Goal: Task Accomplishment & Management: Use online tool/utility

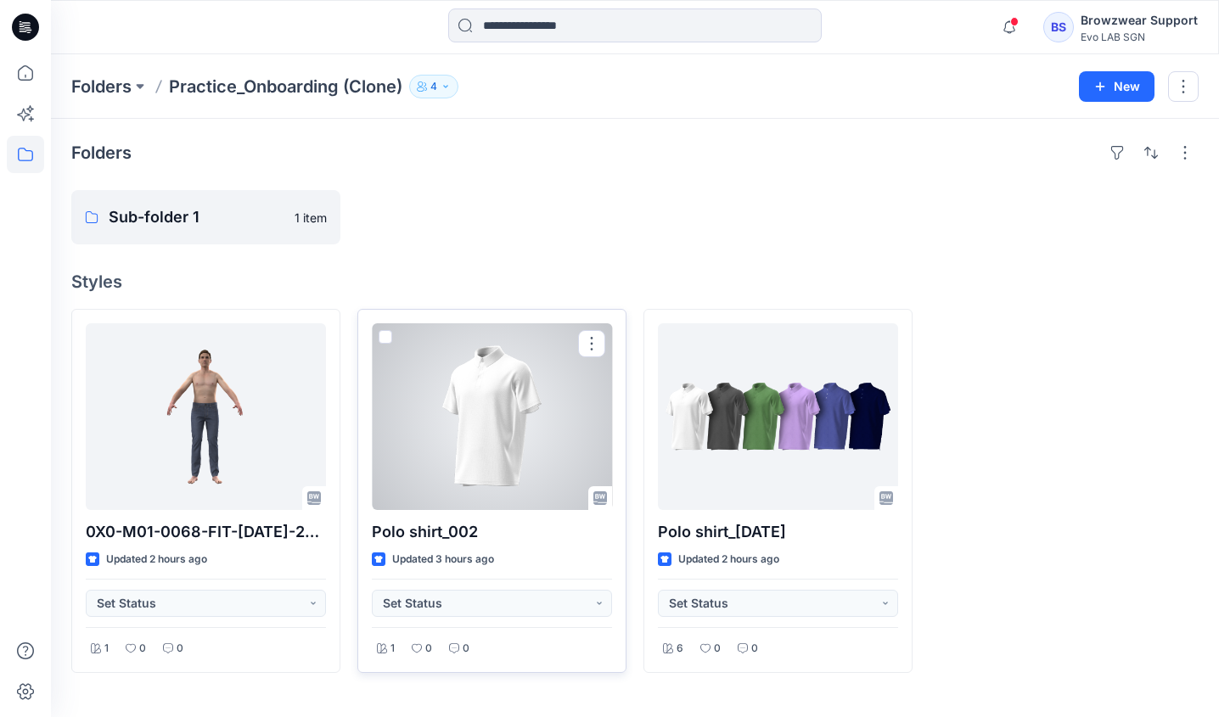
click at [385, 337] on span at bounding box center [386, 337] width 14 height 14
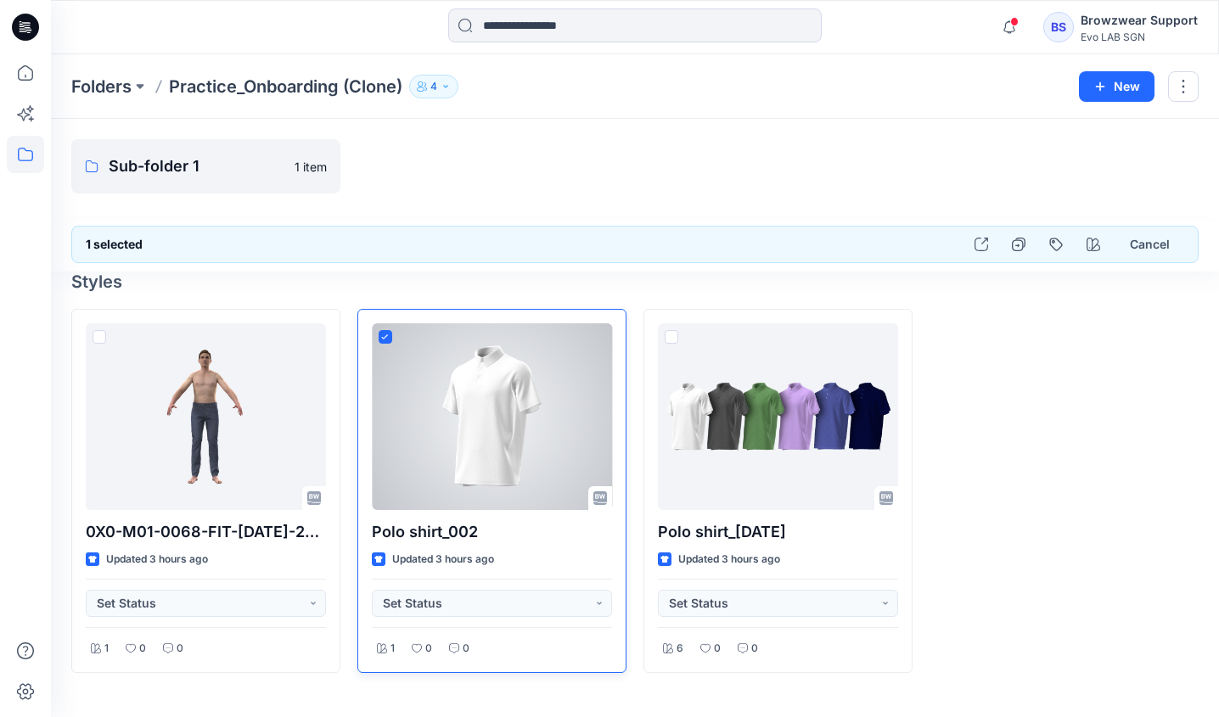
click at [386, 340] on icon at bounding box center [385, 337] width 8 height 6
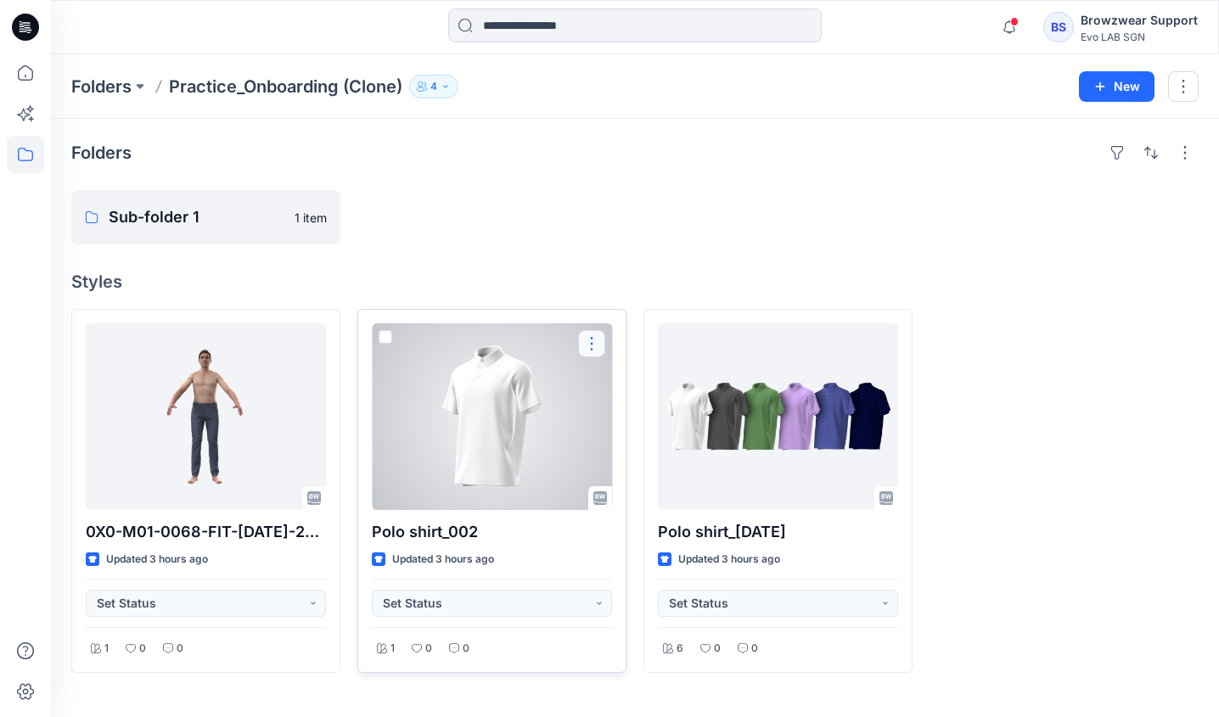
click at [594, 340] on button "button" at bounding box center [591, 343] width 27 height 27
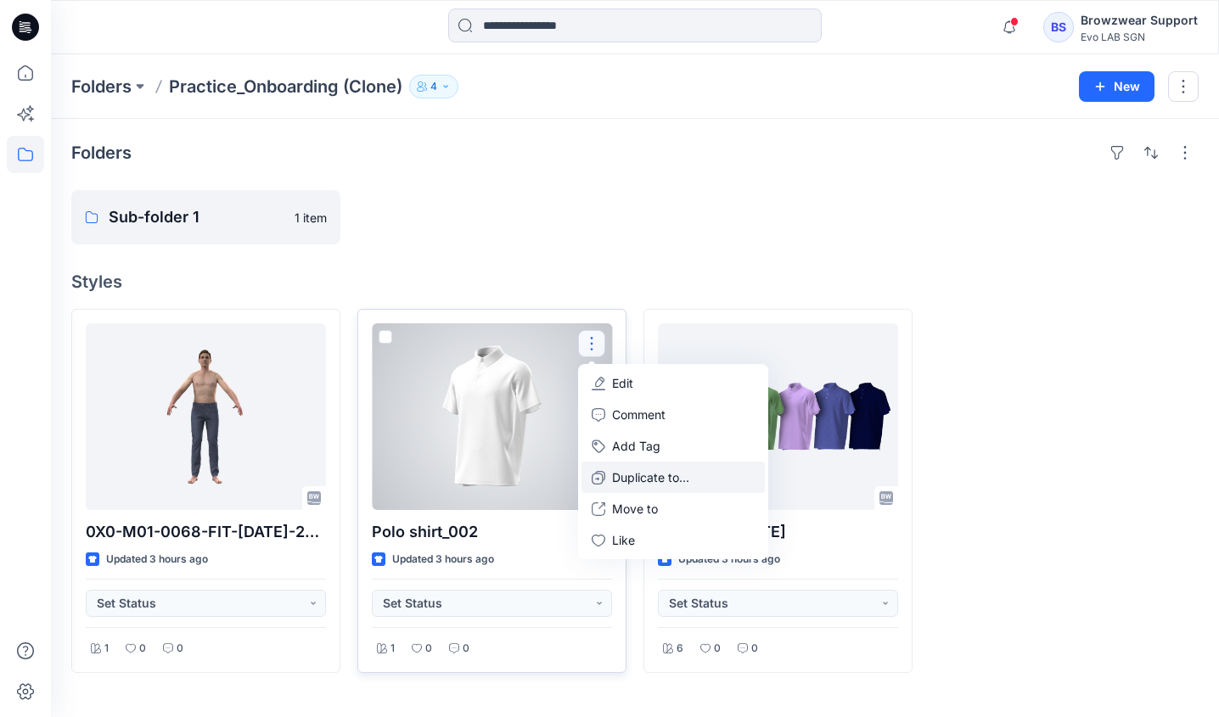
click at [658, 485] on p "Duplicate to..." at bounding box center [650, 478] width 77 height 18
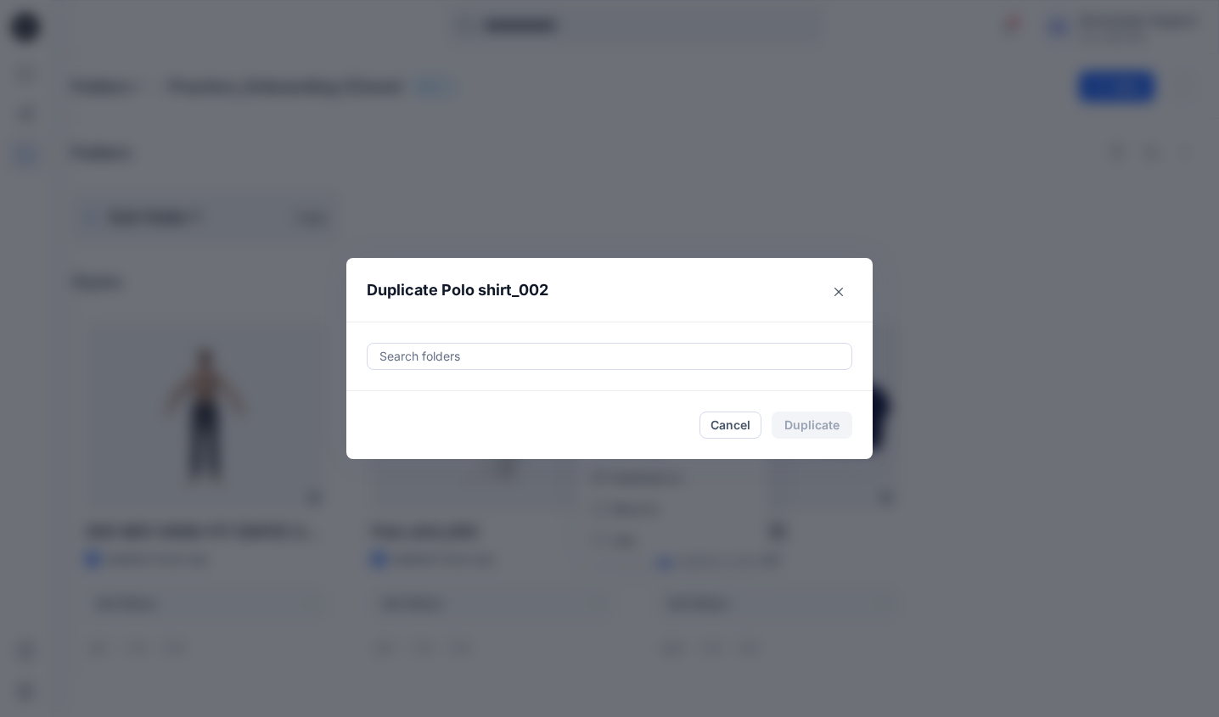
click at [576, 364] on div at bounding box center [610, 356] width 464 height 20
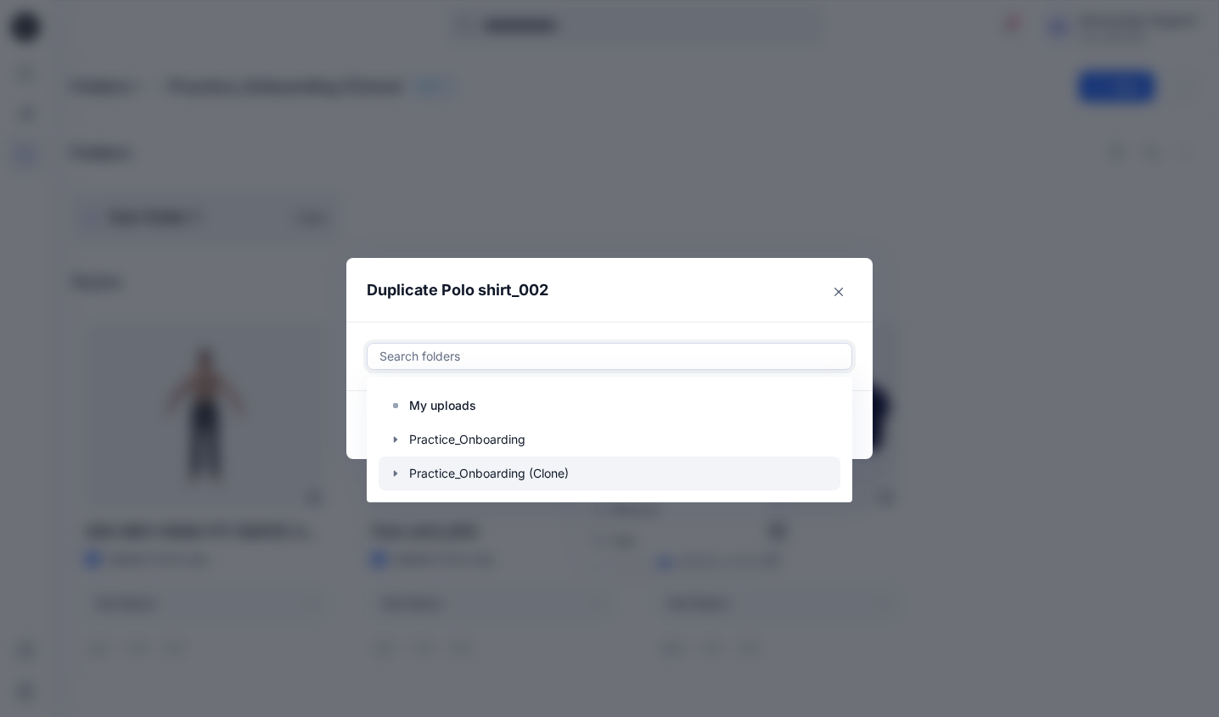
click at [396, 474] on icon "button" at bounding box center [395, 474] width 3 height 6
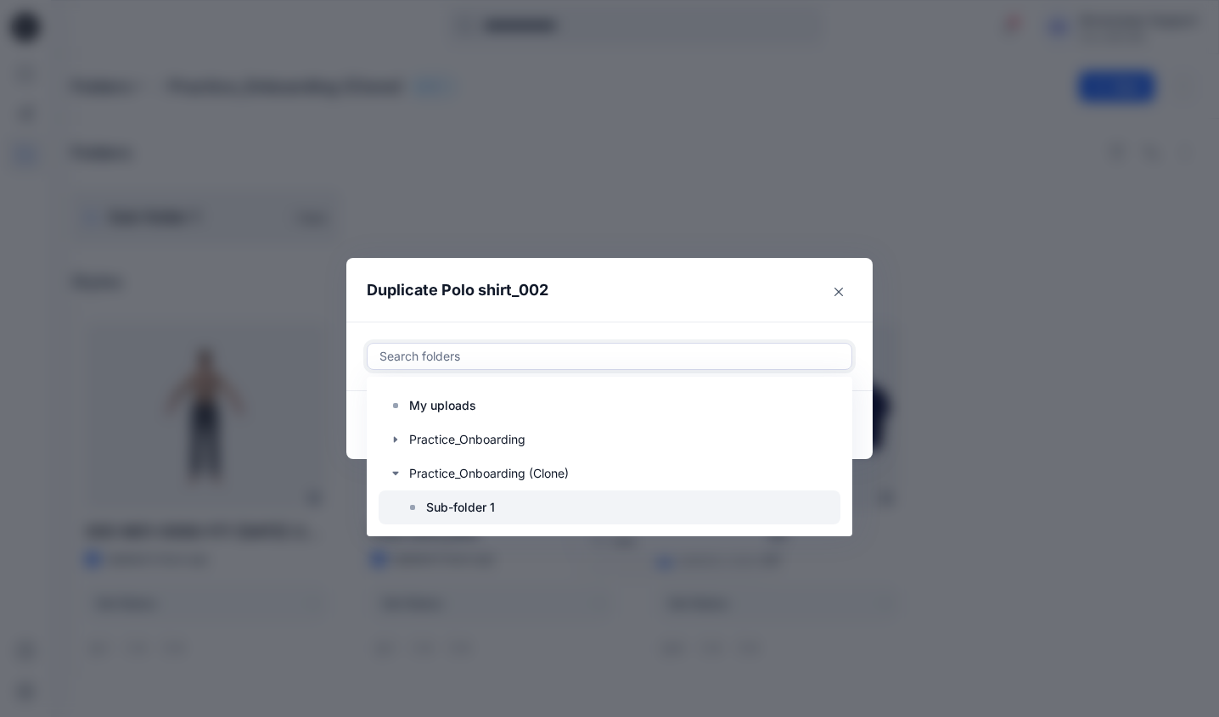
click at [508, 509] on div at bounding box center [610, 508] width 462 height 34
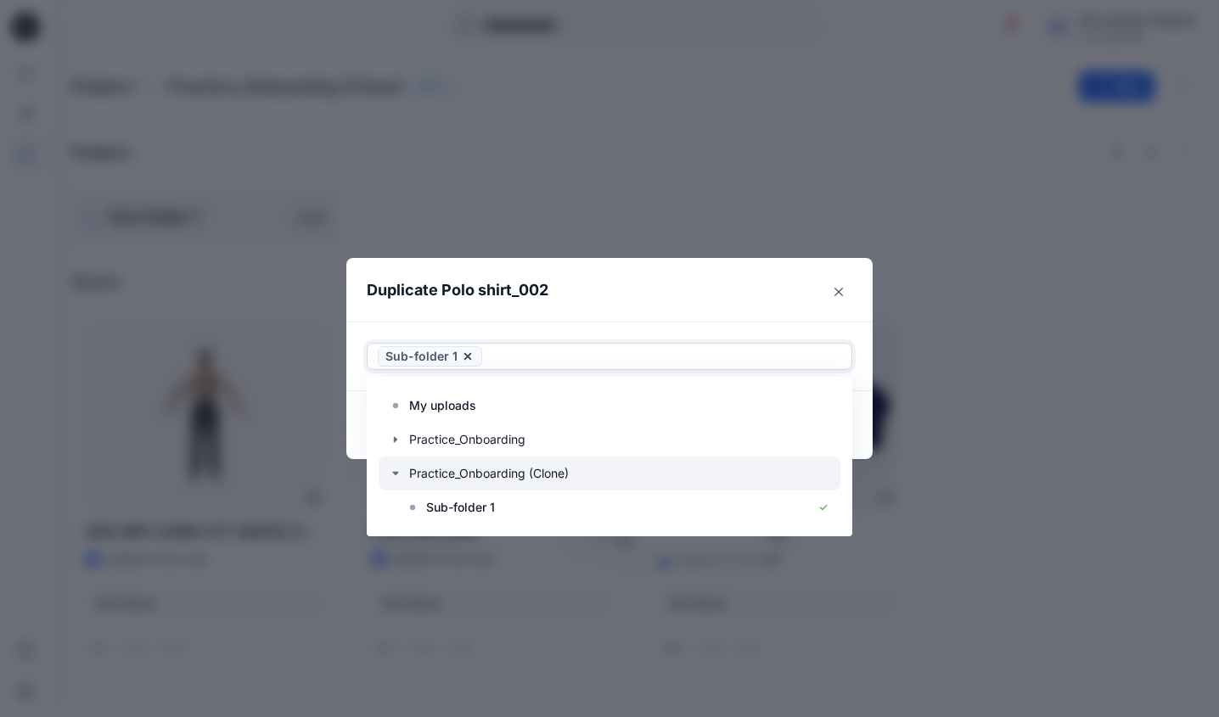
click at [511, 482] on div at bounding box center [610, 474] width 462 height 34
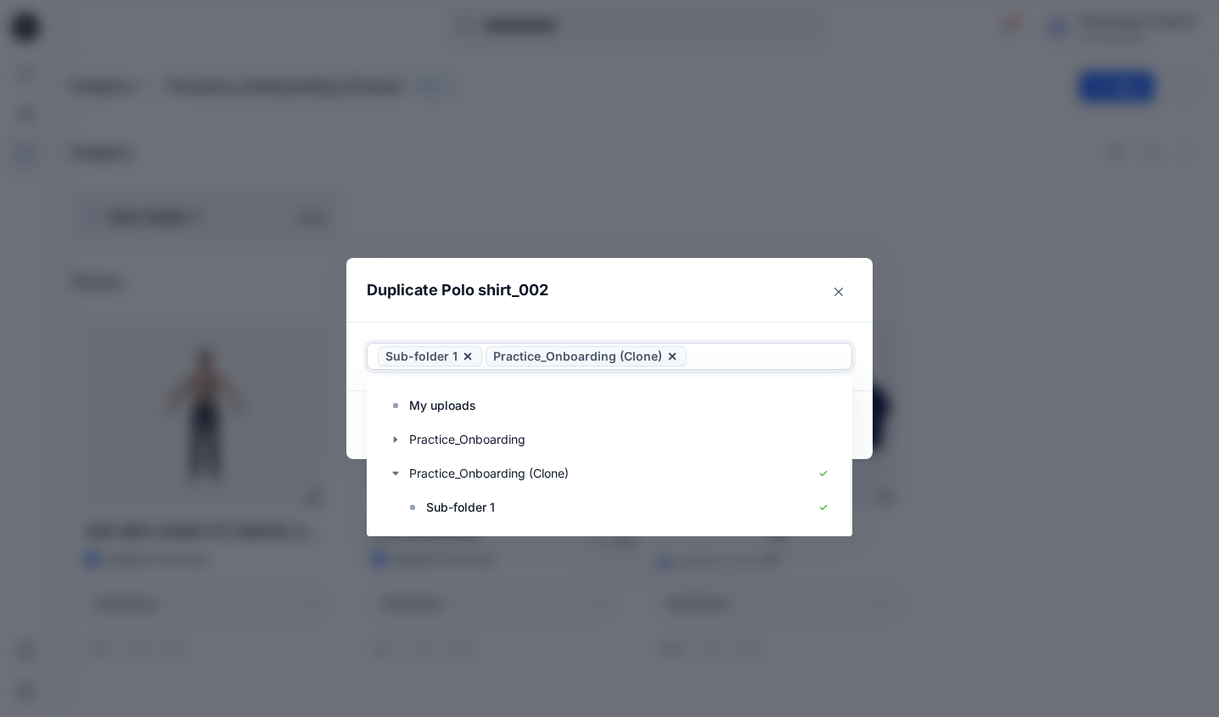
click at [469, 354] on icon at bounding box center [468, 357] width 14 height 14
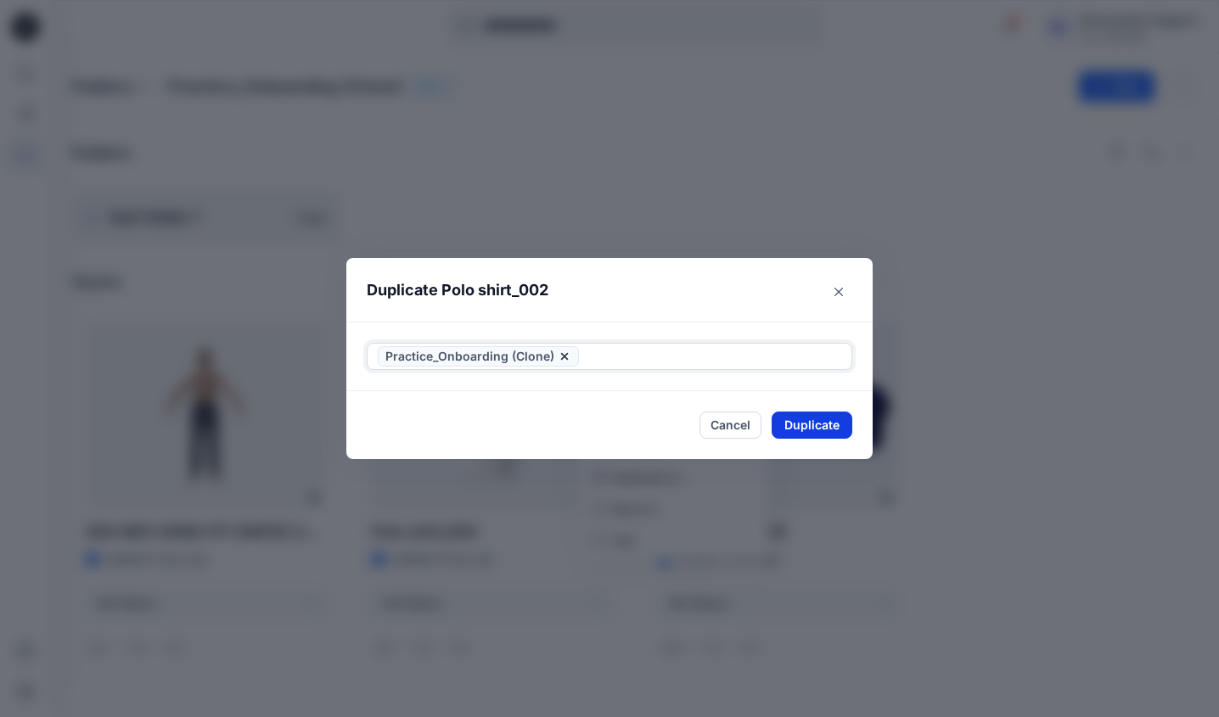
click at [833, 433] on button "Duplicate" at bounding box center [812, 425] width 81 height 27
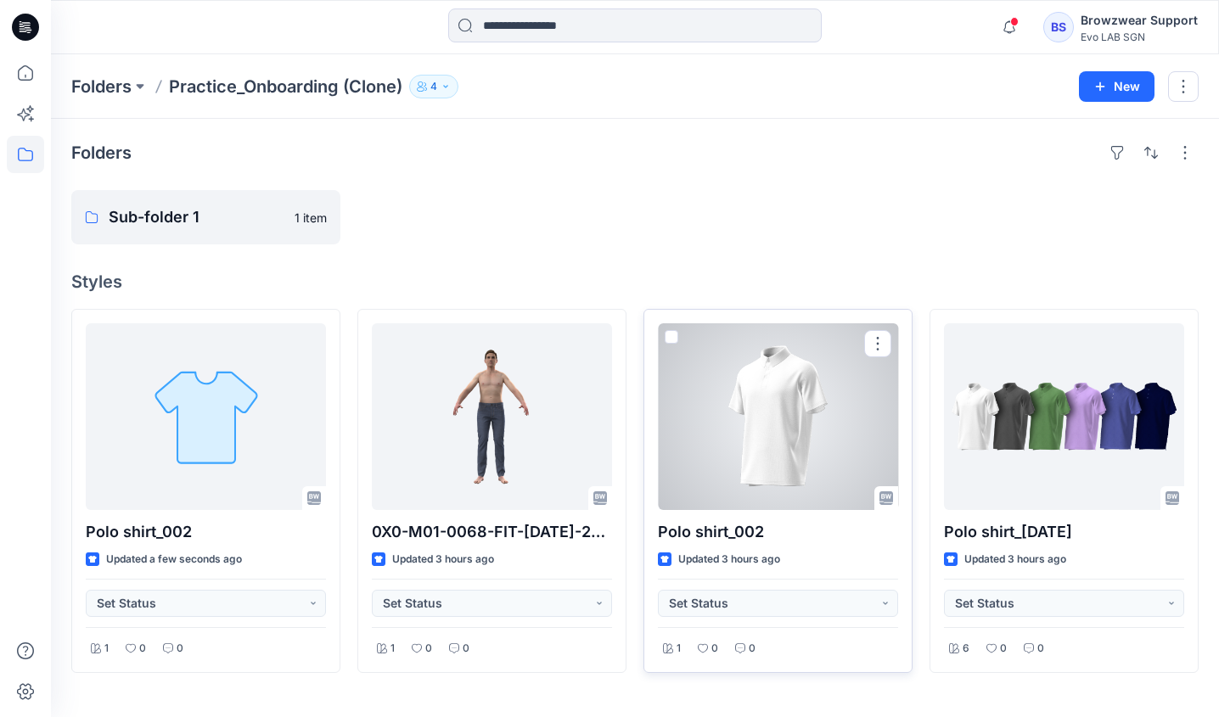
click at [668, 336] on span at bounding box center [672, 337] width 14 height 14
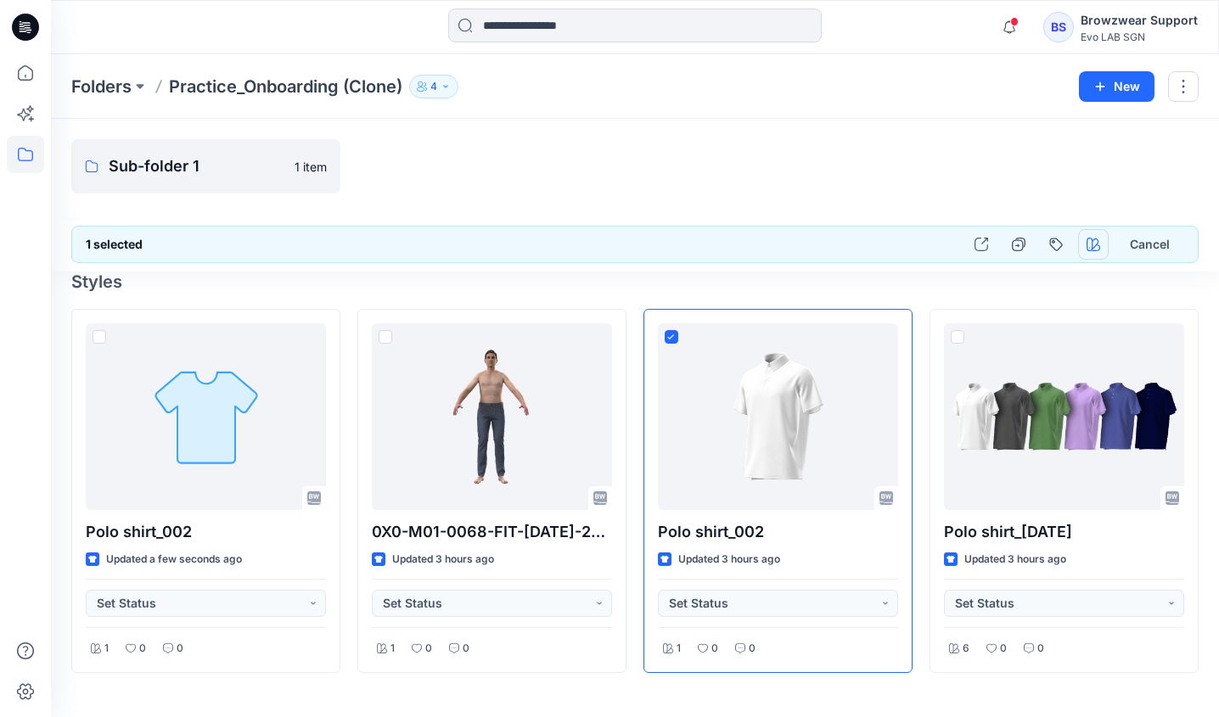
click at [1100, 245] on button "button" at bounding box center [1093, 244] width 31 height 31
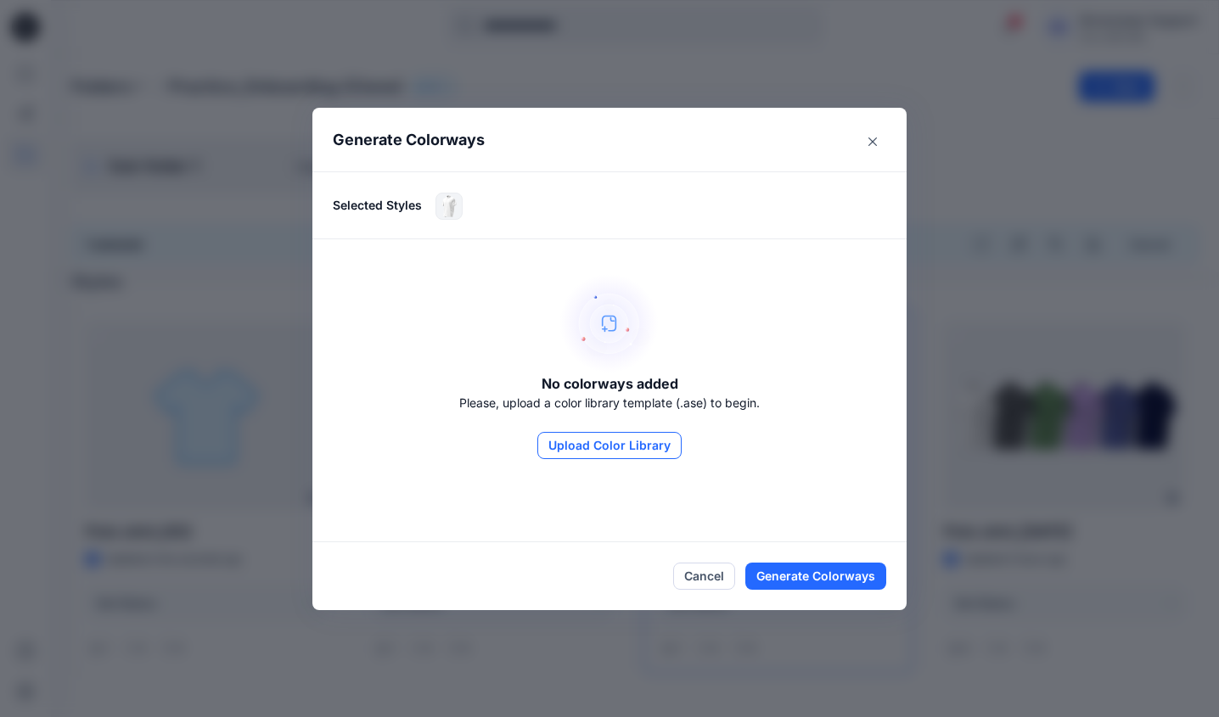
click at [616, 442] on button "Upload Color Library" at bounding box center [609, 445] width 144 height 27
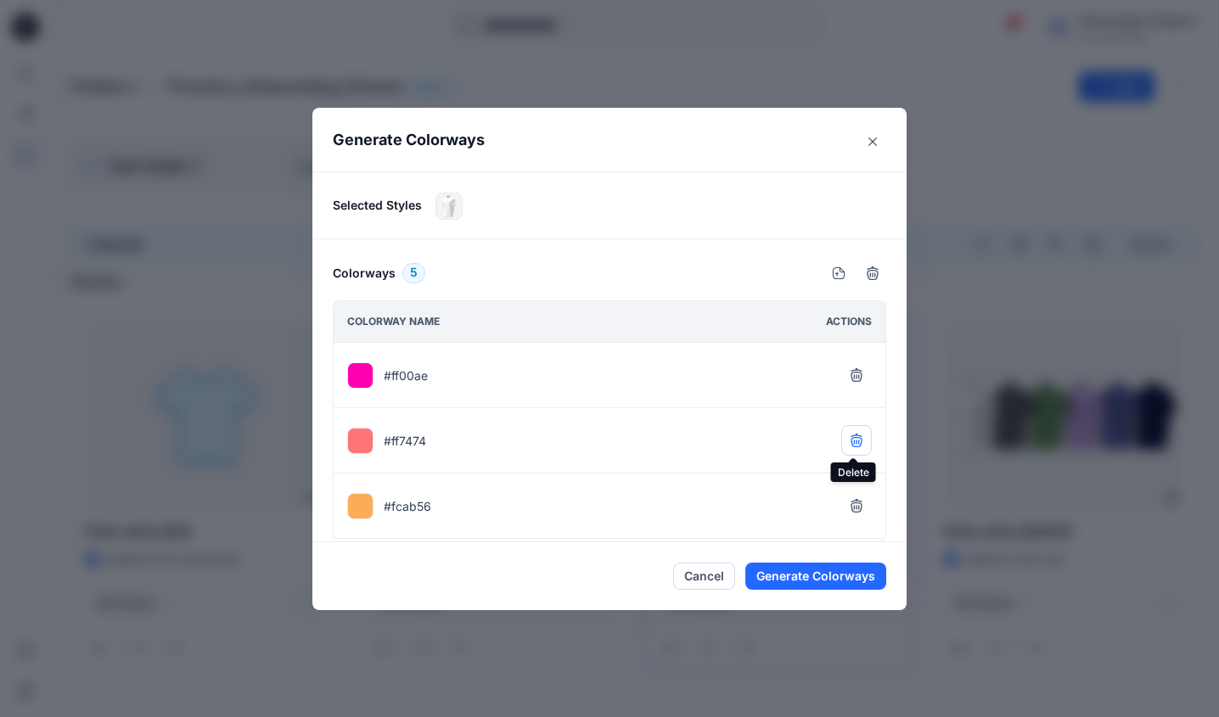
click at [854, 440] on icon "button" at bounding box center [857, 441] width 14 height 14
click at [718, 396] on div "#ff00ae" at bounding box center [610, 375] width 552 height 65
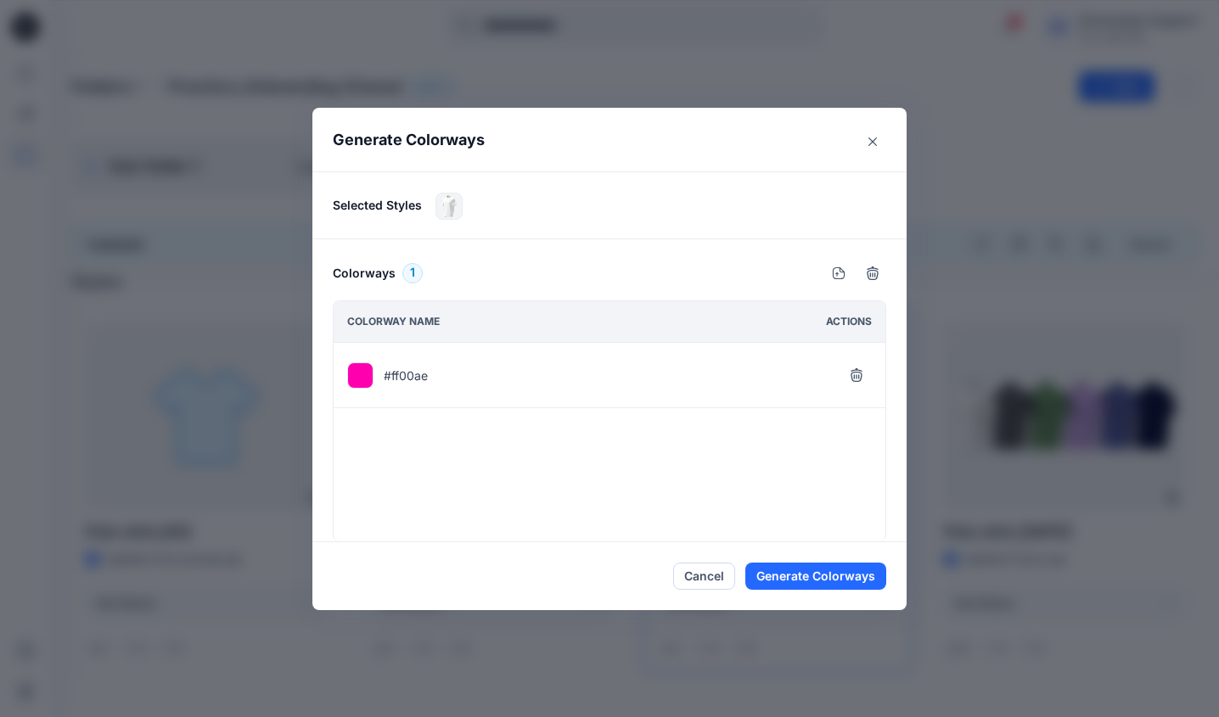
click at [396, 375] on p "#ff00ae" at bounding box center [406, 376] width 44 height 18
click at [842, 567] on button "Generate Colorways" at bounding box center [815, 576] width 141 height 27
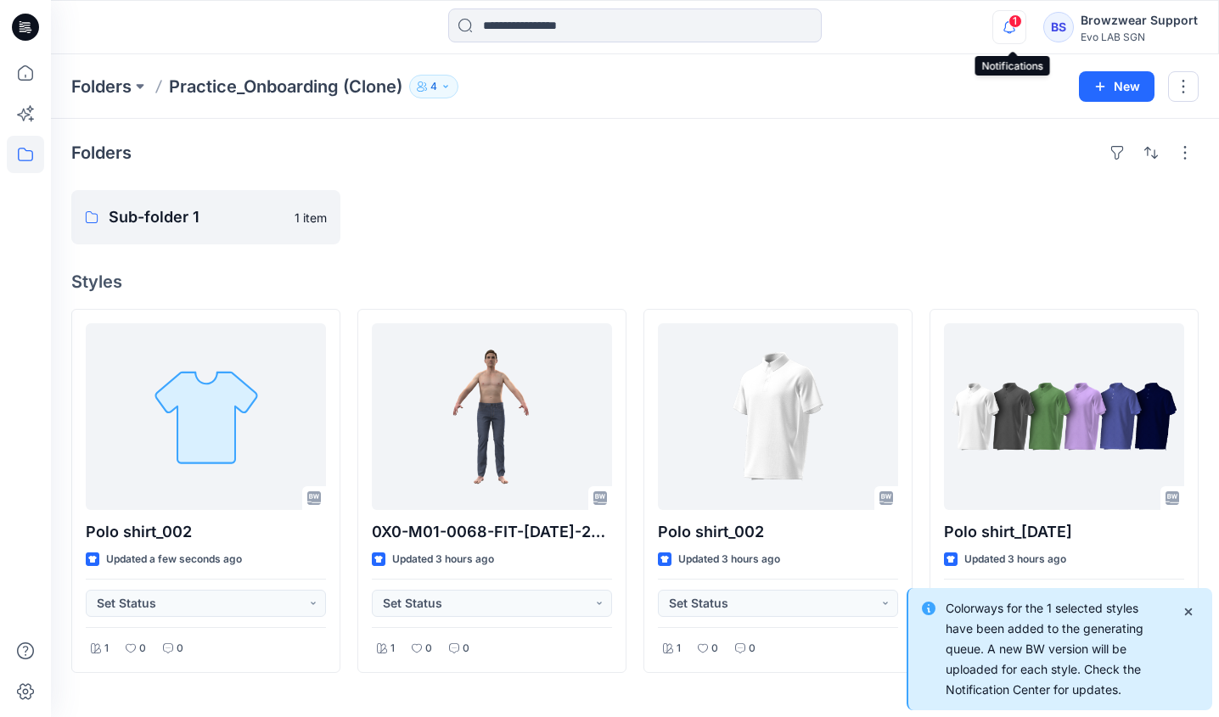
click at [1007, 27] on icon "button" at bounding box center [1009, 27] width 32 height 34
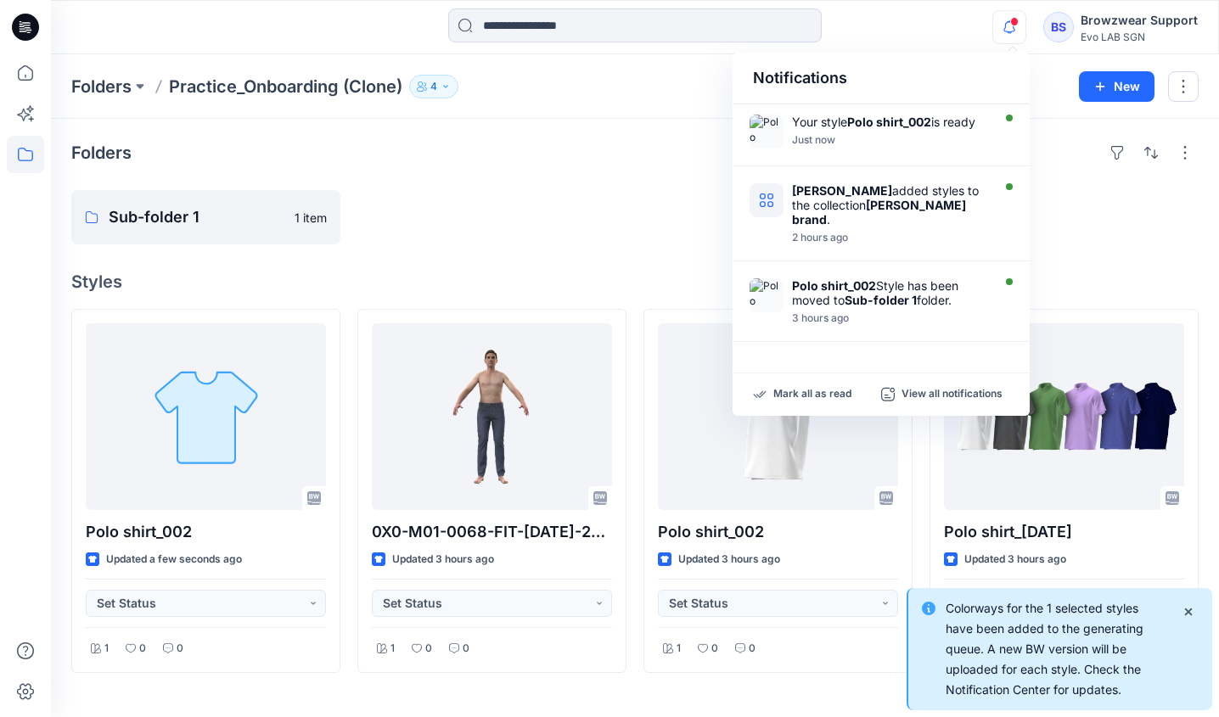
click at [1007, 27] on icon "button" at bounding box center [1009, 27] width 32 height 34
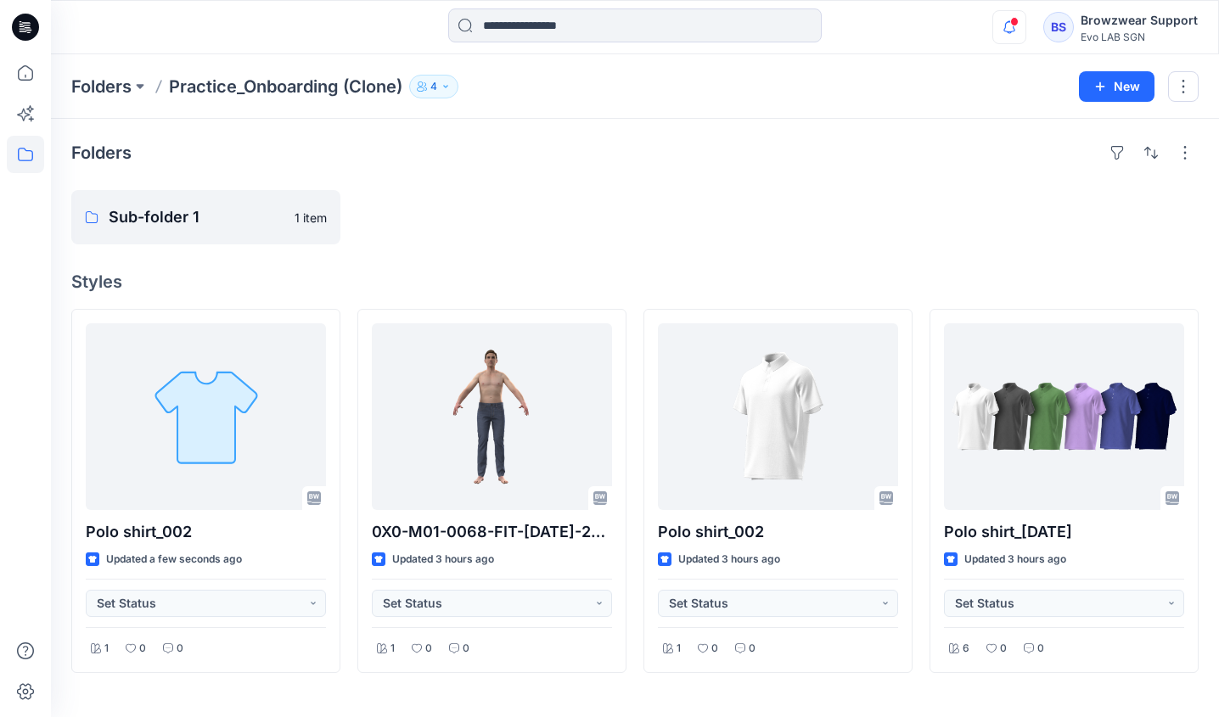
click at [1007, 27] on icon "button" at bounding box center [1009, 27] width 32 height 34
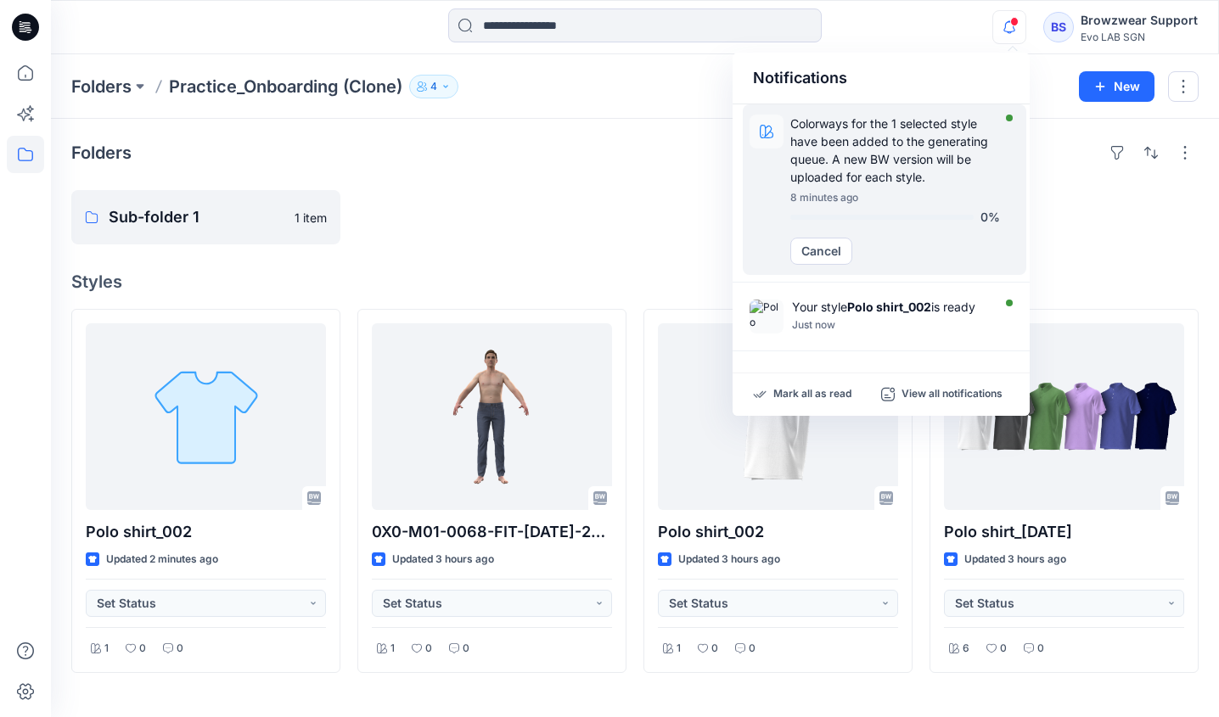
click at [933, 183] on p "Colorways for the 1 selected style have been added to the generating queue. A n…" at bounding box center [895, 150] width 210 height 71
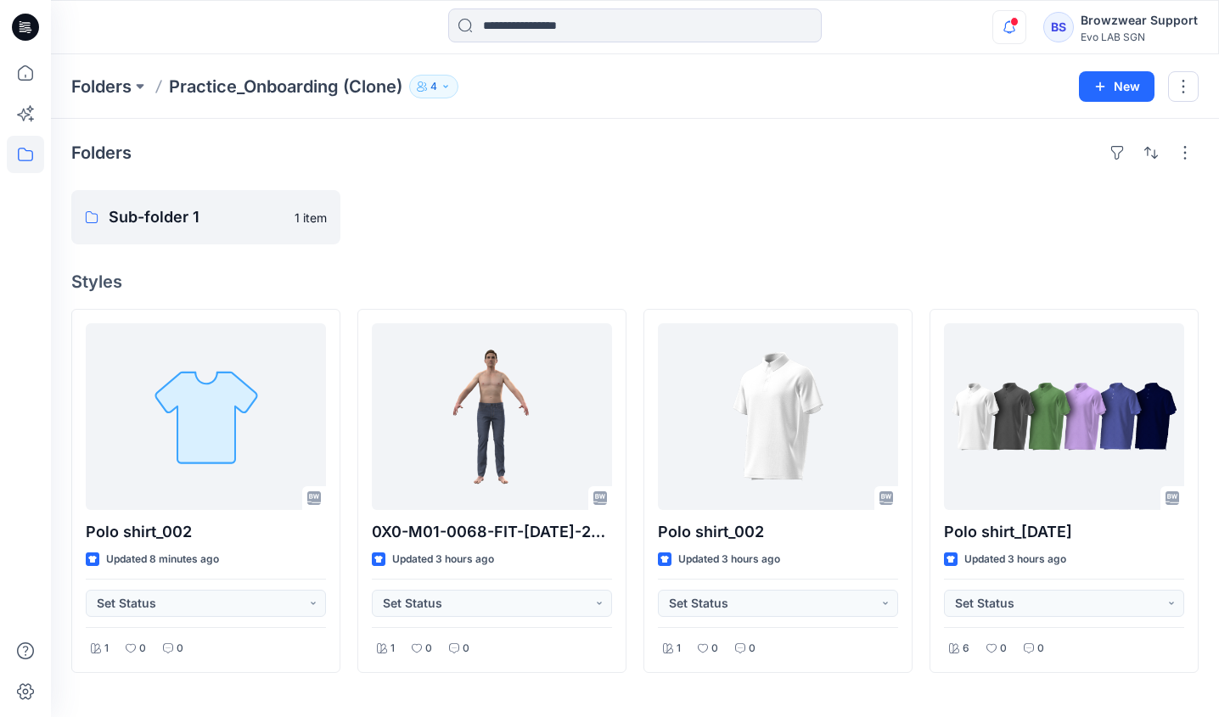
click at [1014, 34] on icon "button" at bounding box center [1009, 27] width 32 height 34
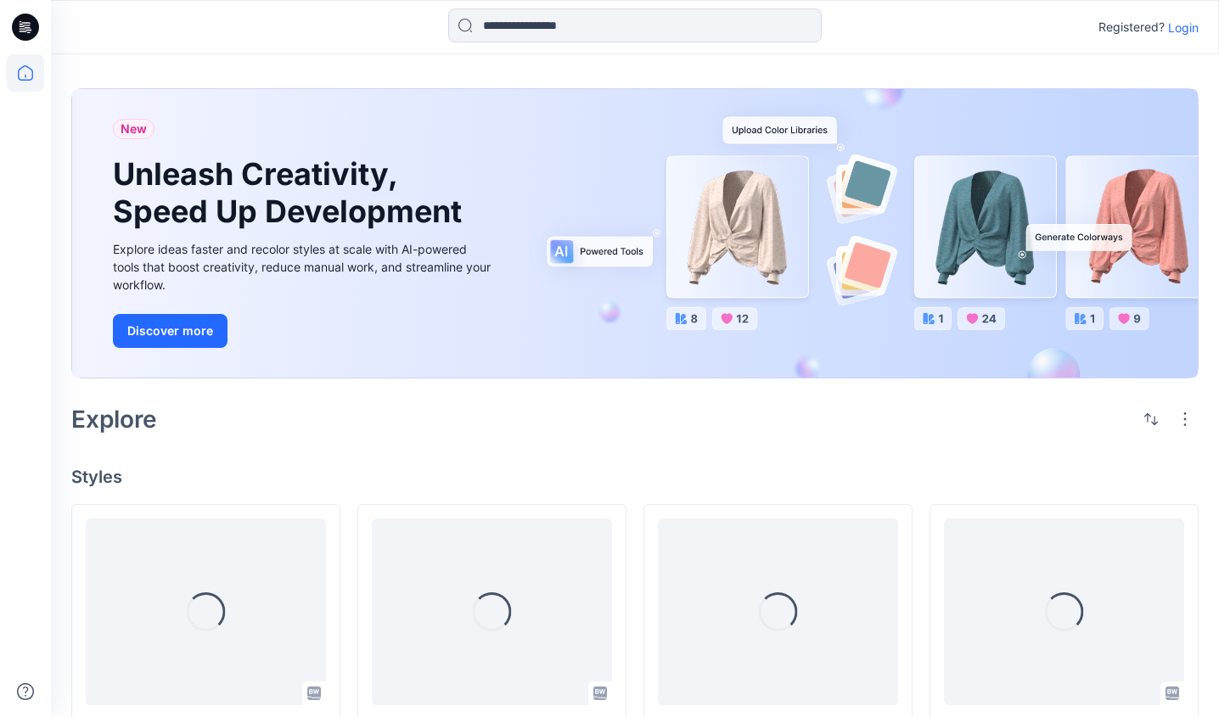
click at [1190, 31] on p "Login" at bounding box center [1183, 28] width 31 height 18
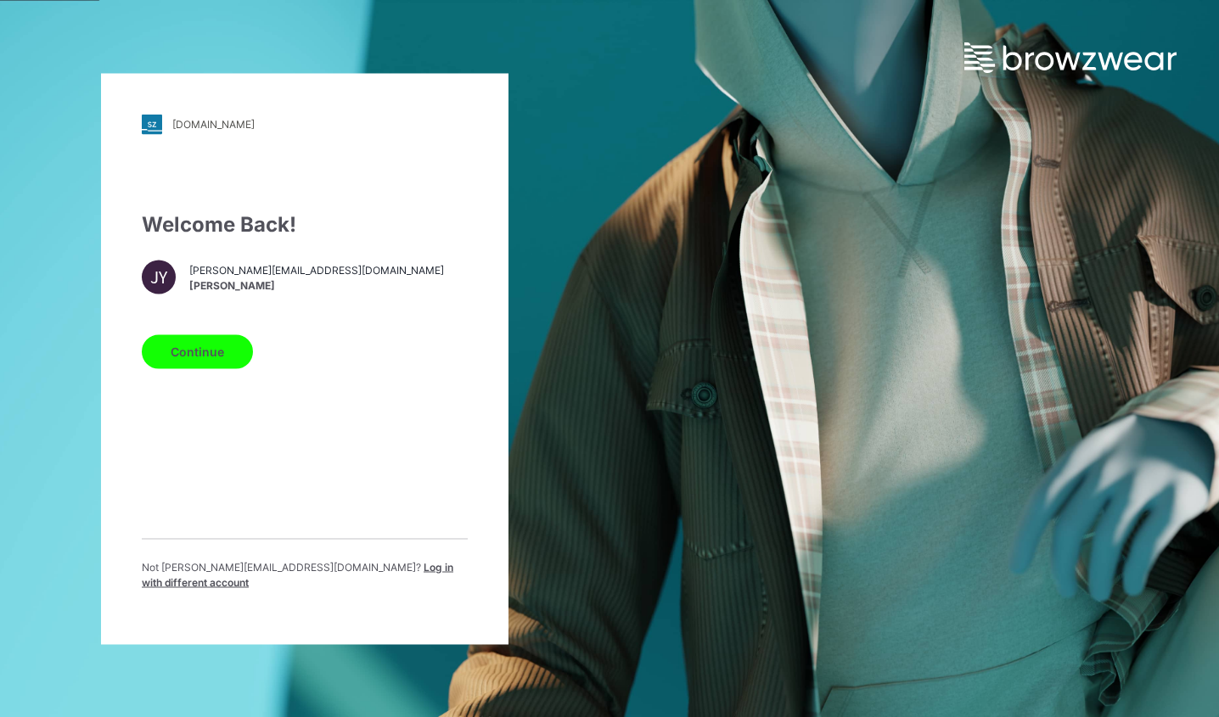
click at [219, 368] on button "Continue" at bounding box center [197, 351] width 111 height 34
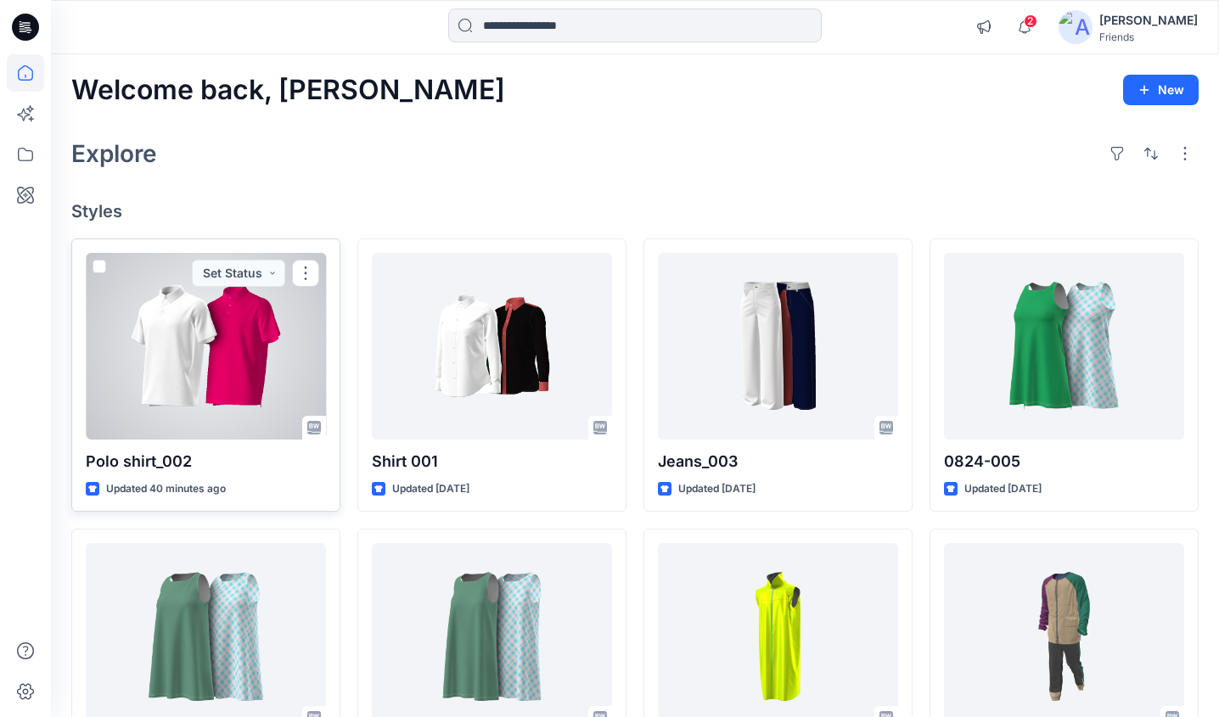
click at [96, 270] on span at bounding box center [100, 267] width 14 height 14
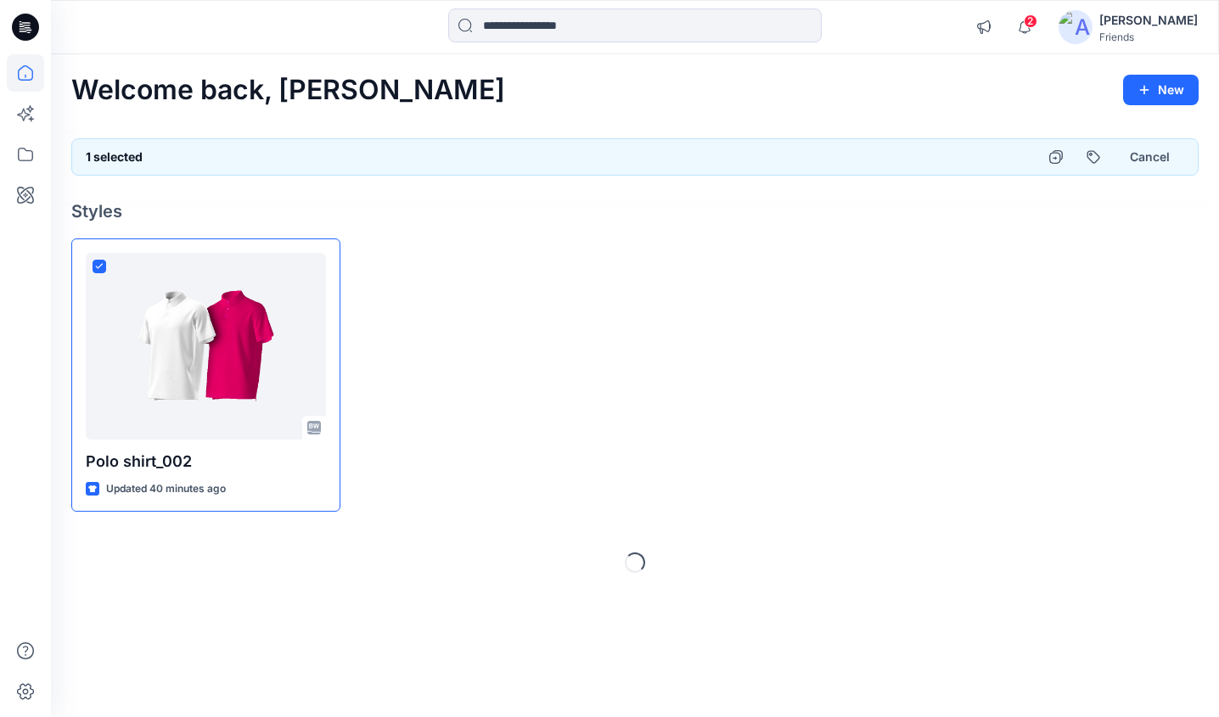
click at [523, 318] on div at bounding box center [491, 376] width 269 height 274
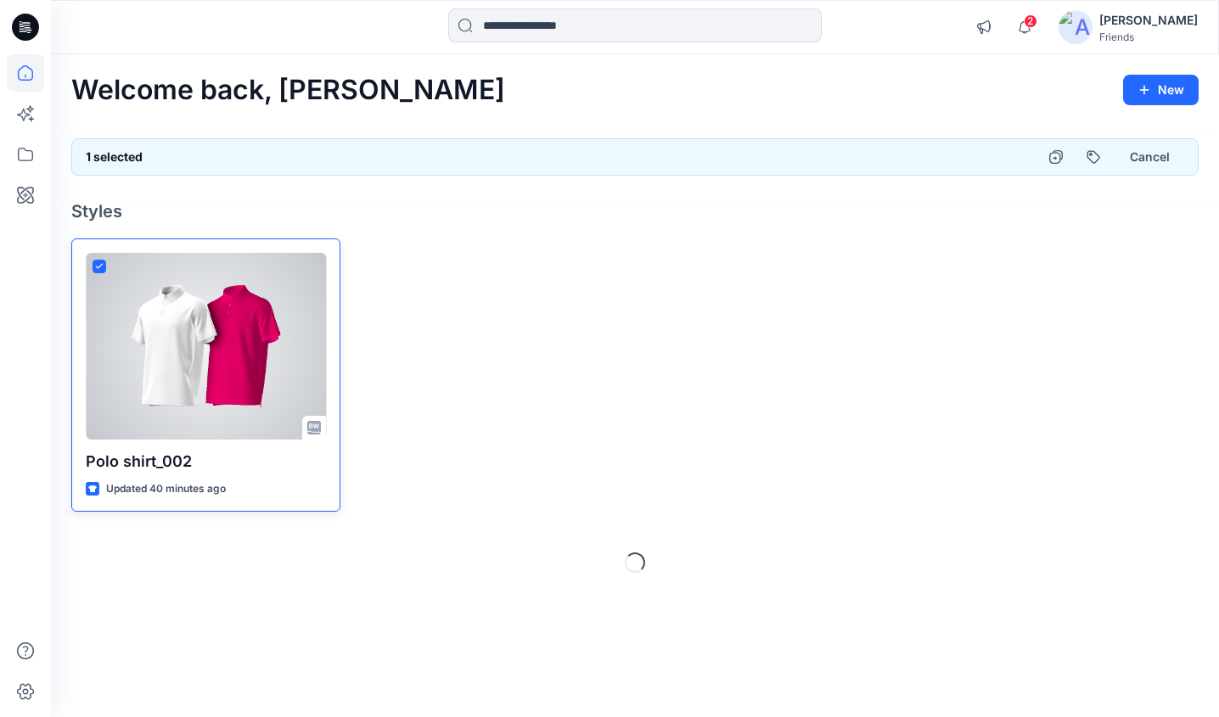
click at [97, 267] on icon at bounding box center [99, 266] width 7 height 4
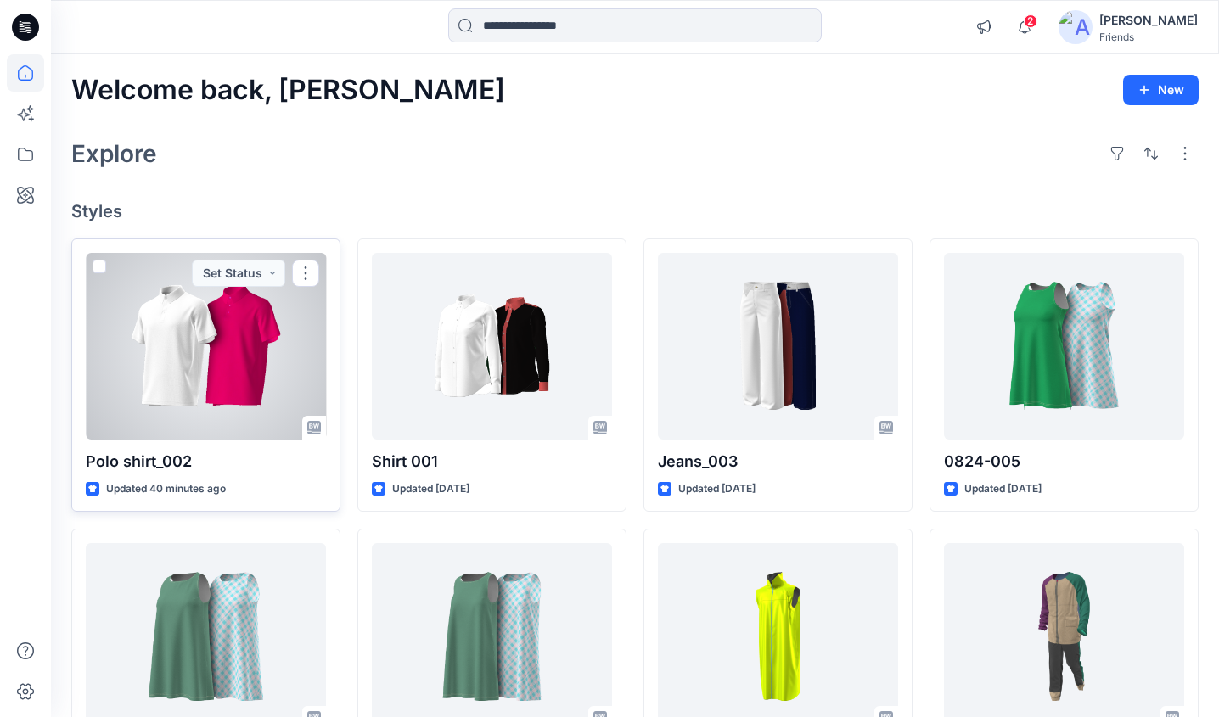
click at [267, 330] on div at bounding box center [206, 346] width 240 height 187
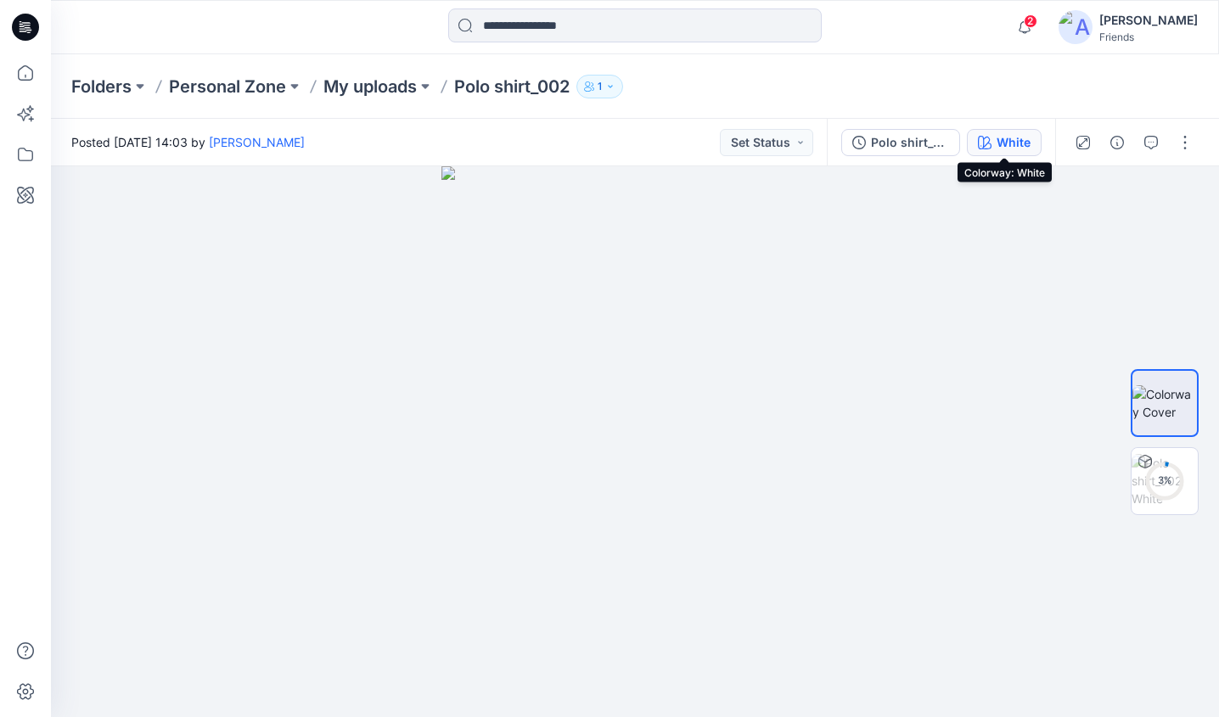
click at [1006, 142] on div "White" at bounding box center [1014, 142] width 34 height 19
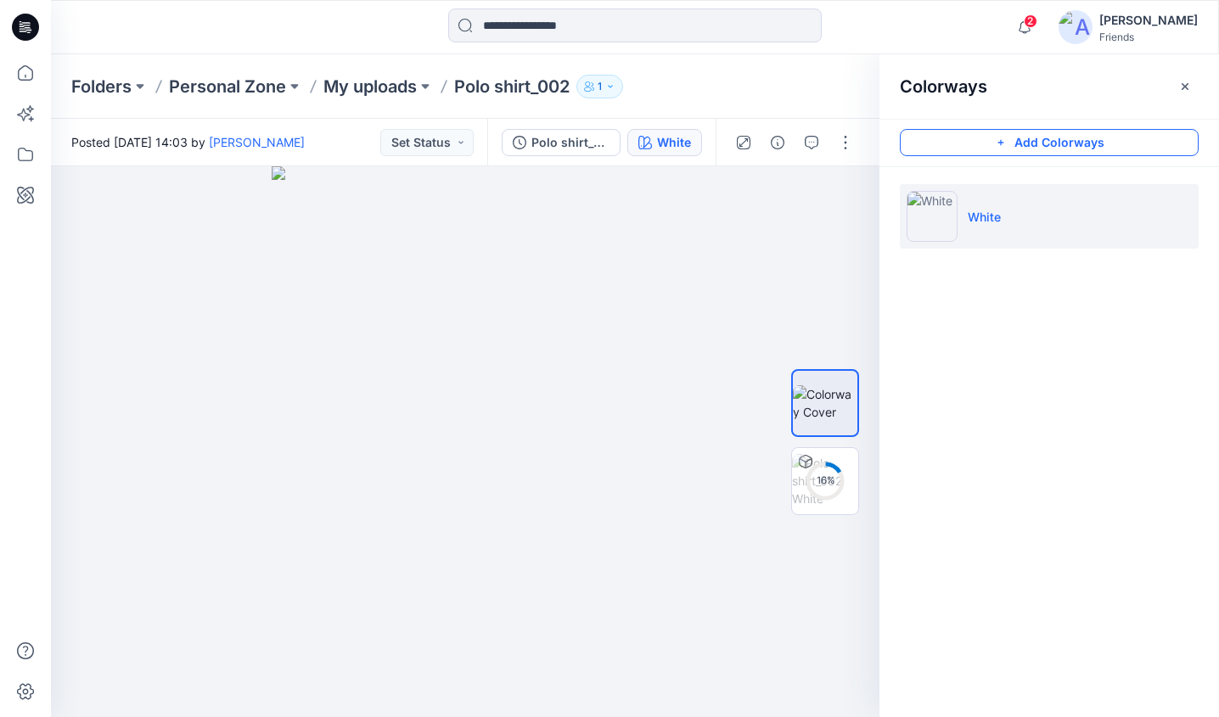
click at [1081, 149] on button "Add Colorways" at bounding box center [1049, 142] width 299 height 27
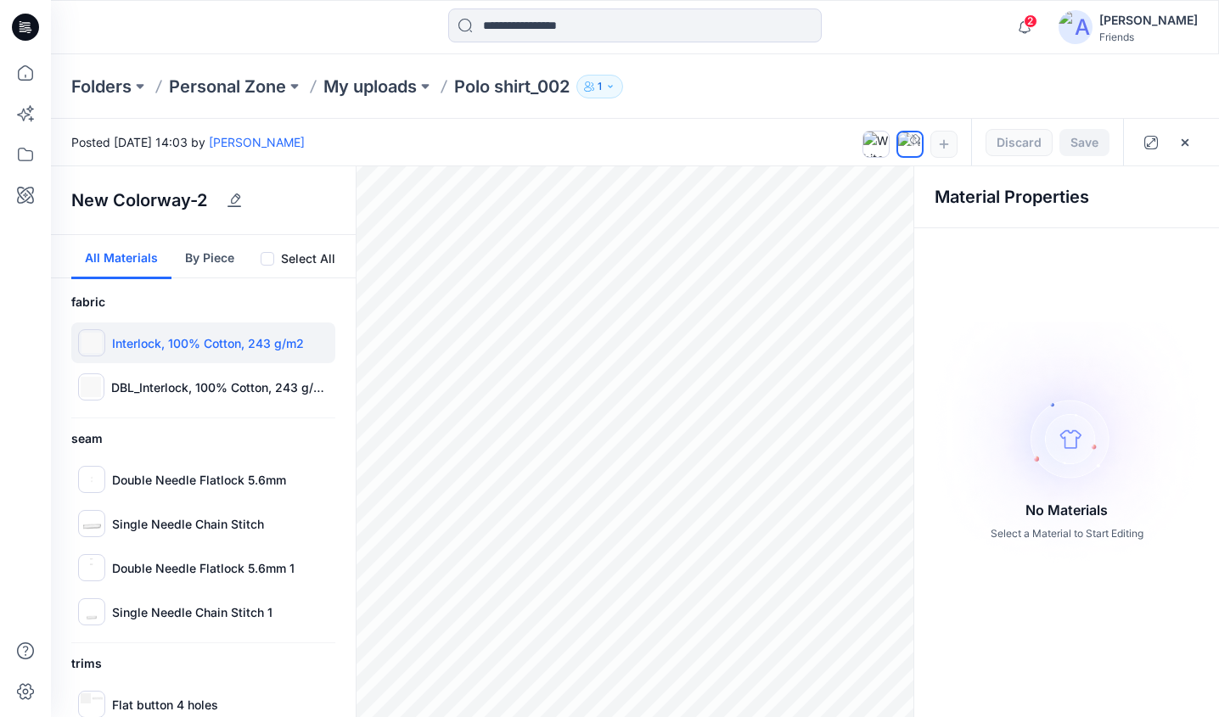
click at [99, 345] on img at bounding box center [92, 343] width 20 height 20
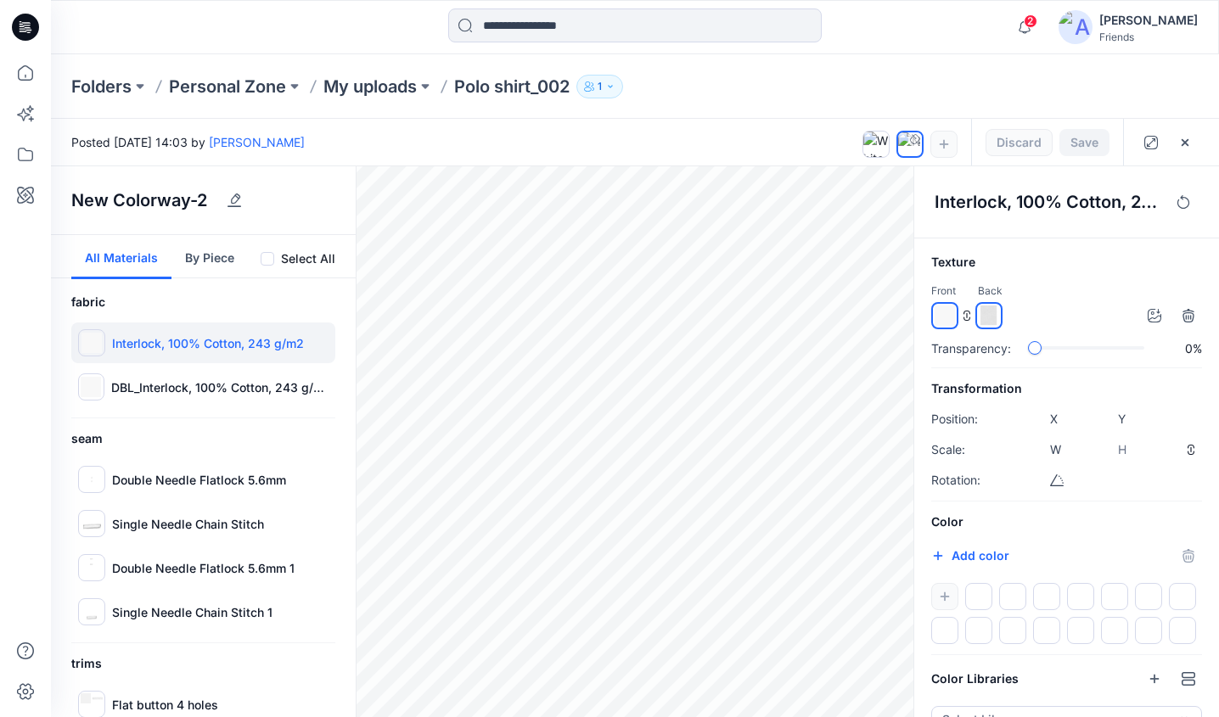
scroll to position [59, 0]
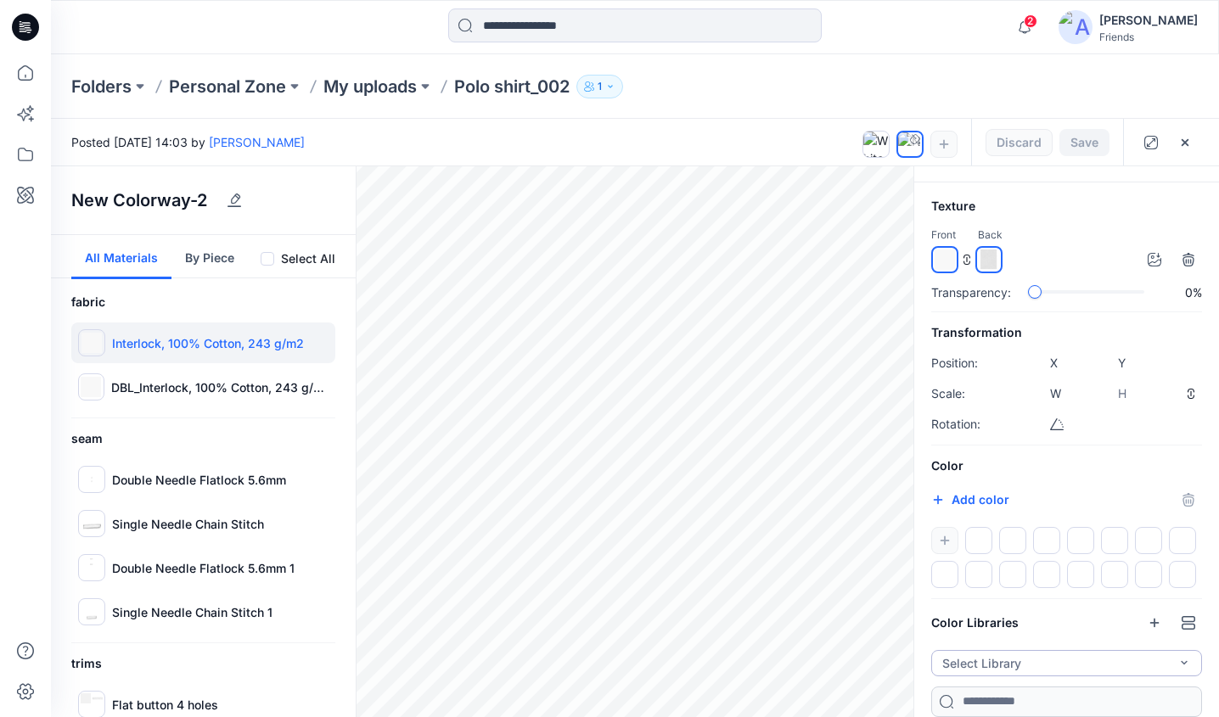
click at [1158, 661] on button "Select Library" at bounding box center [1066, 663] width 271 height 26
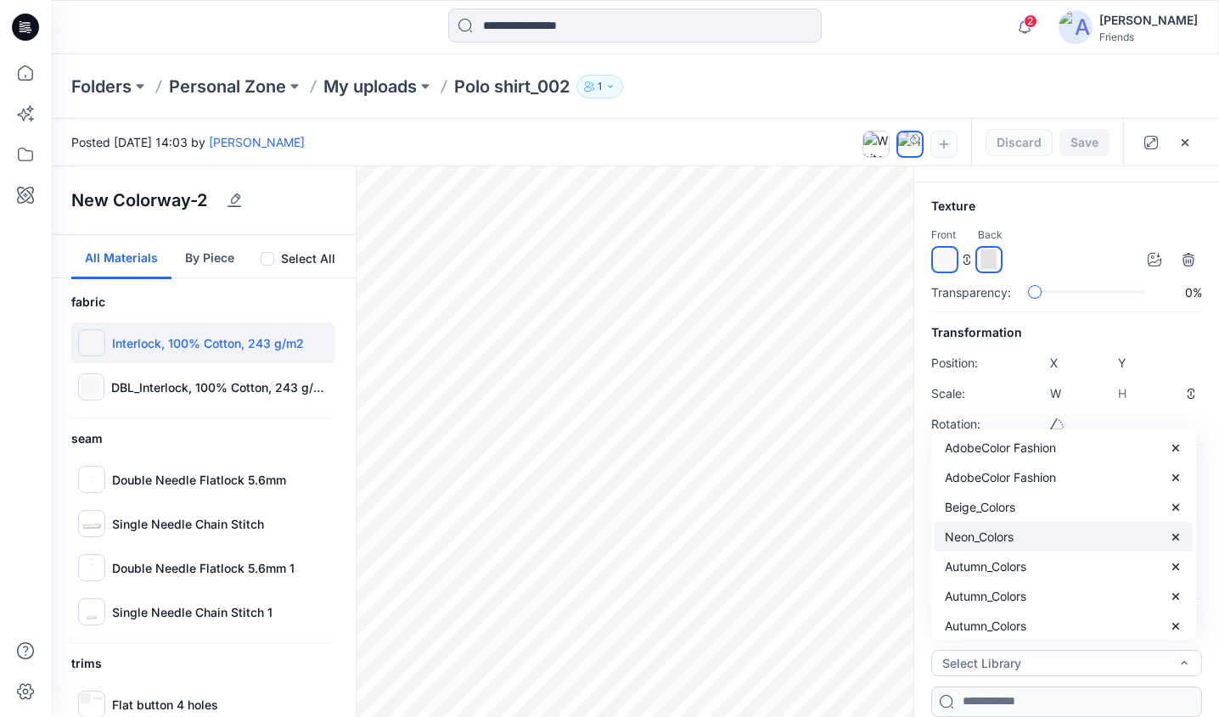
click at [1176, 535] on icon at bounding box center [1176, 538] width 14 height 14
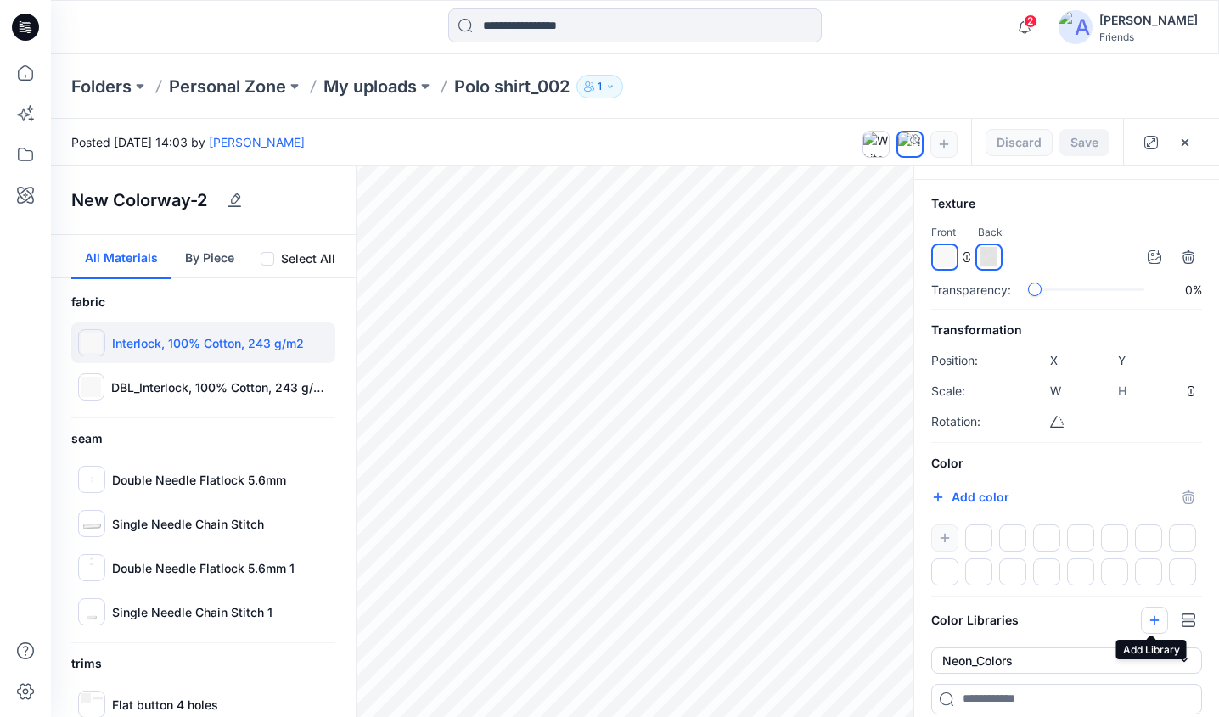
click at [1148, 623] on icon "button" at bounding box center [1155, 621] width 14 height 14
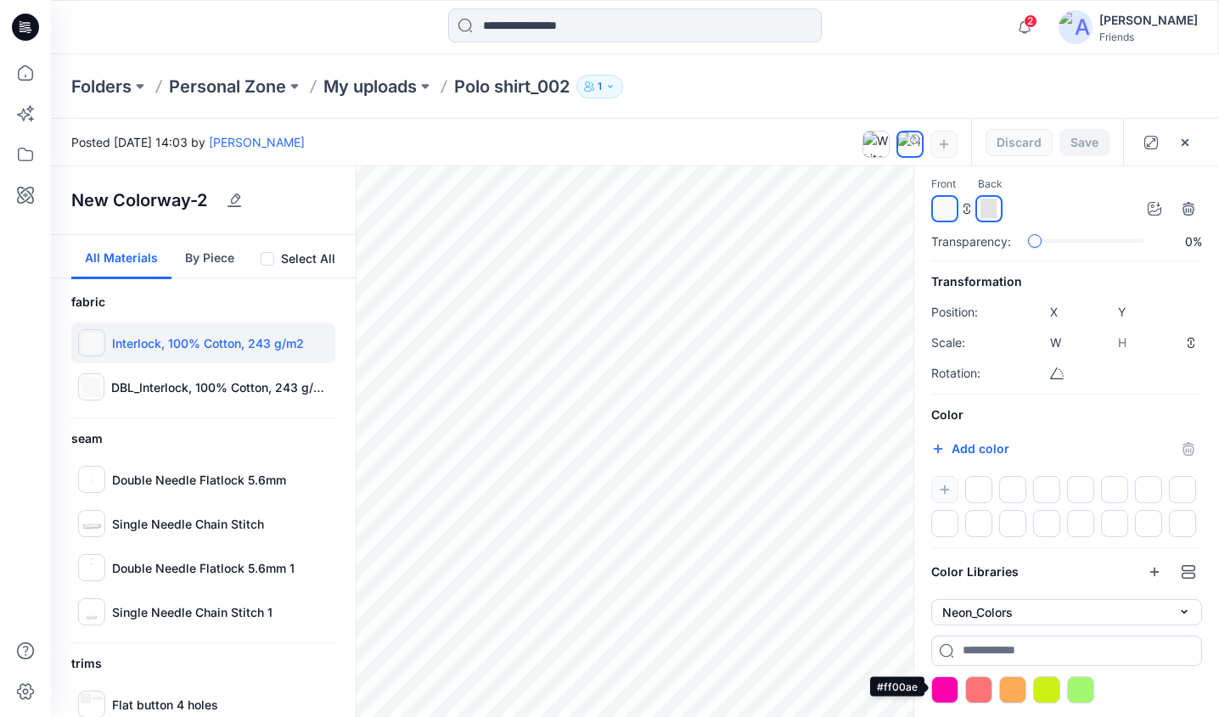
click at [953, 683] on div at bounding box center [944, 690] width 27 height 27
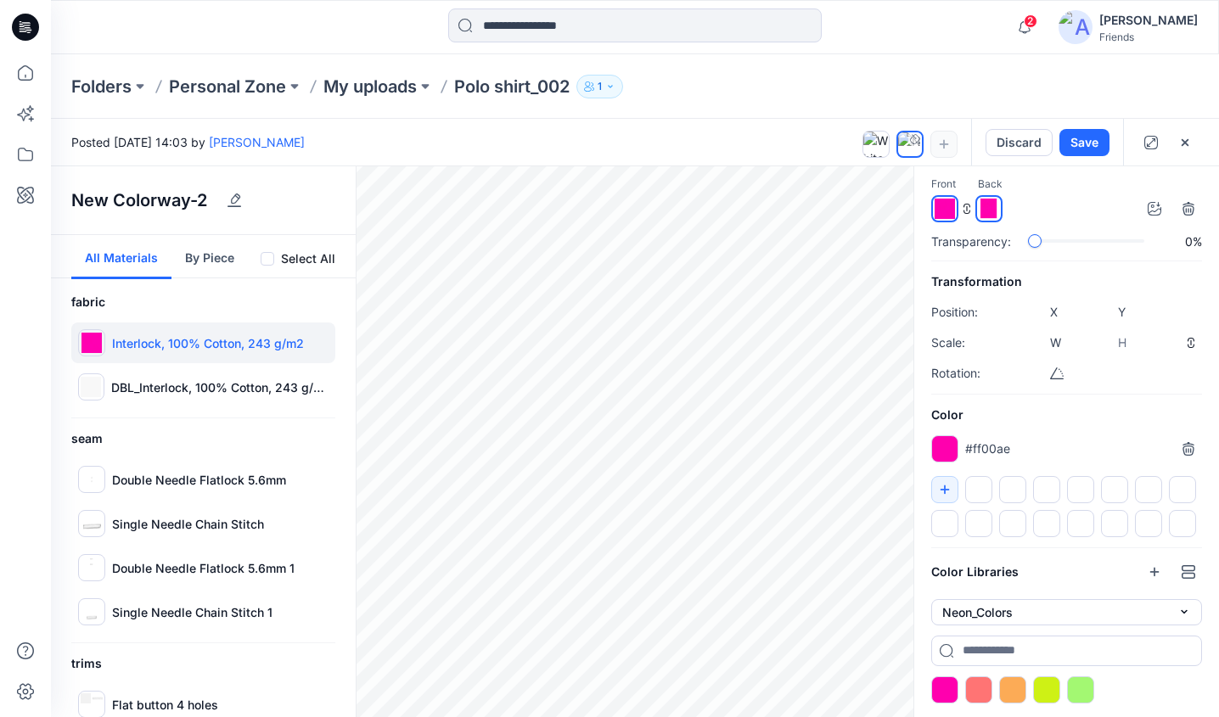
click at [269, 259] on span at bounding box center [268, 259] width 14 height 14
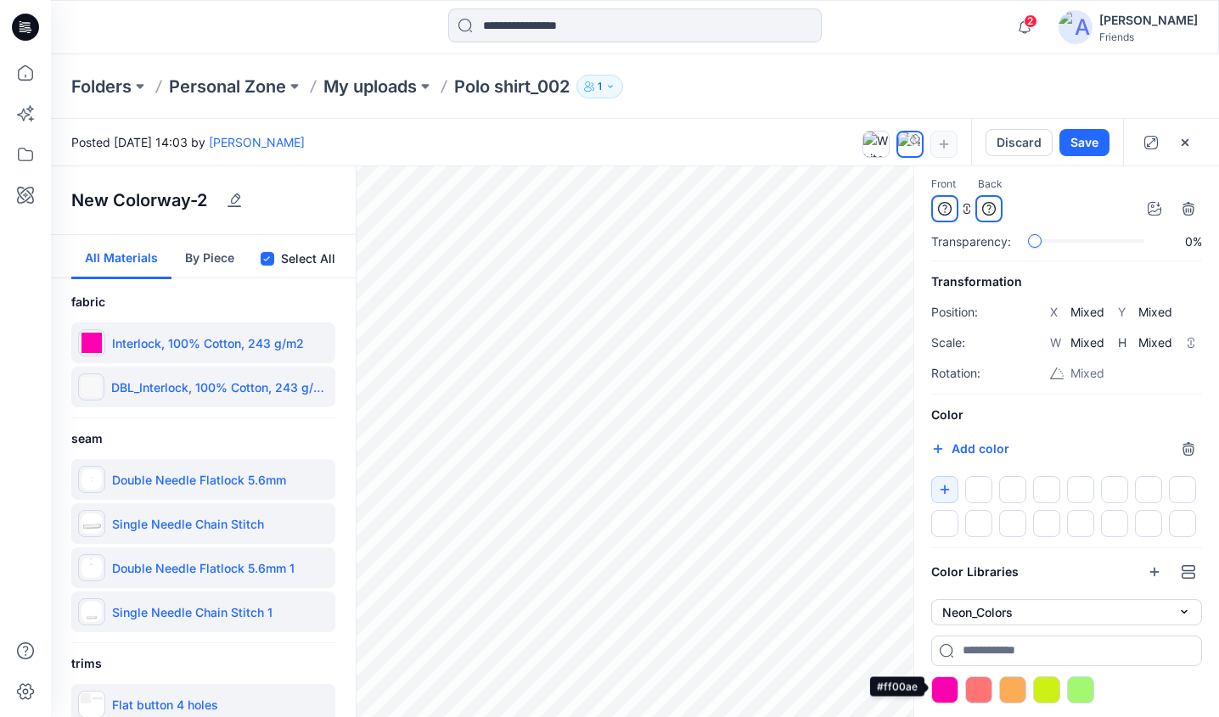
click at [947, 683] on div at bounding box center [944, 690] width 27 height 27
click at [953, 486] on button "button" at bounding box center [944, 489] width 27 height 27
click at [981, 484] on div at bounding box center [978, 489] width 27 height 27
click at [948, 486] on icon "button" at bounding box center [945, 489] width 9 height 9
click at [974, 486] on div at bounding box center [978, 489] width 27 height 27
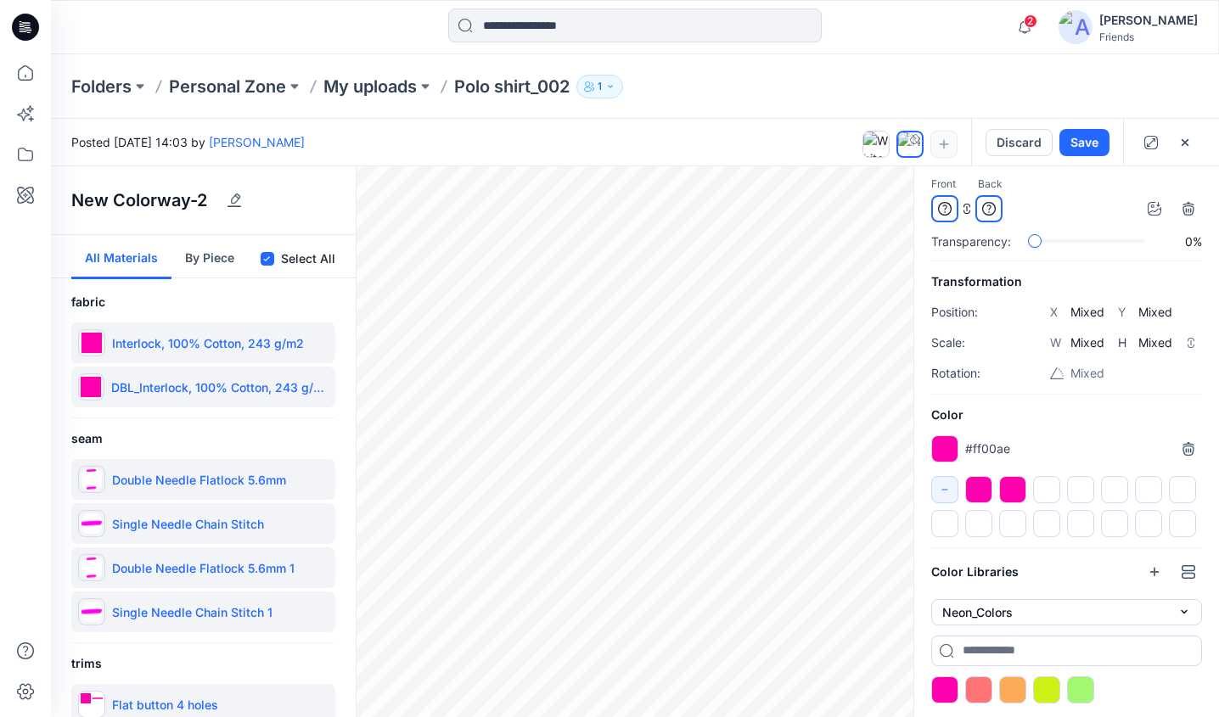
click at [974, 486] on div at bounding box center [978, 489] width 27 height 27
click at [240, 206] on icon "button" at bounding box center [235, 206] width 14 height 1
drag, startPoint x: 200, startPoint y: 204, endPoint x: -54, endPoint y: 202, distance: 253.8
click at [0, 202] on html "**********" at bounding box center [609, 358] width 1219 height 717
type input "****"
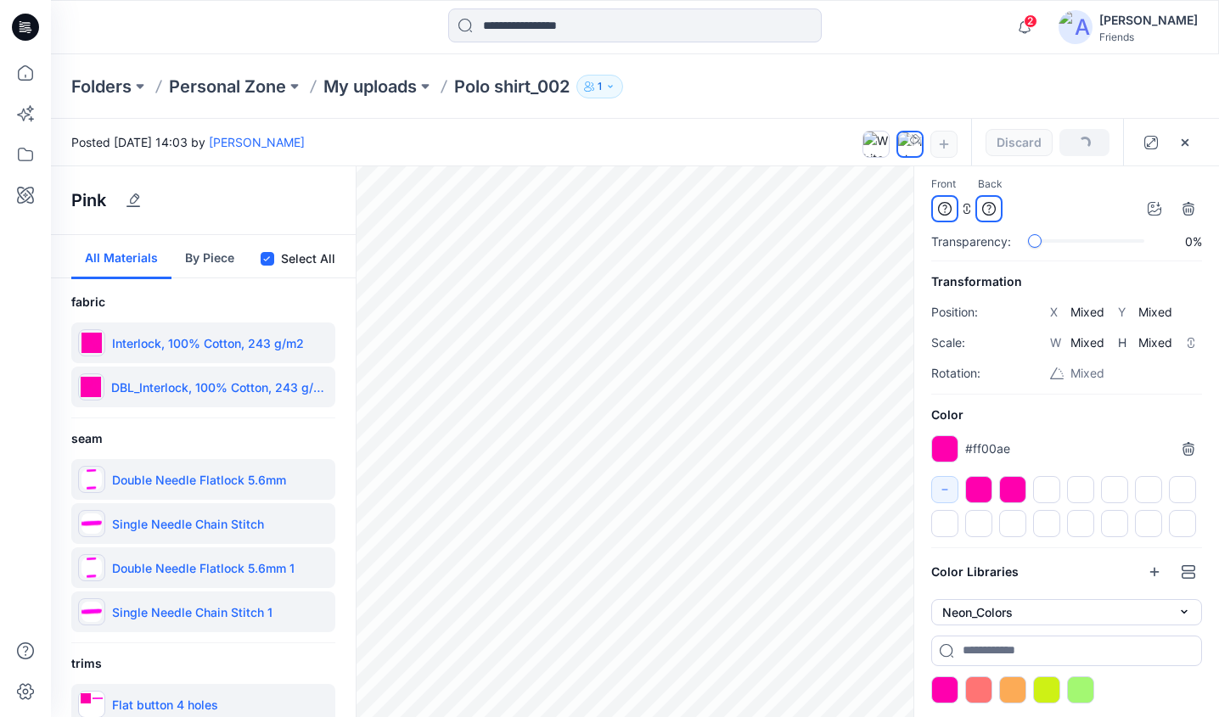
click at [1084, 160] on div "Loading... Save Discard" at bounding box center [1047, 142] width 152 height 47
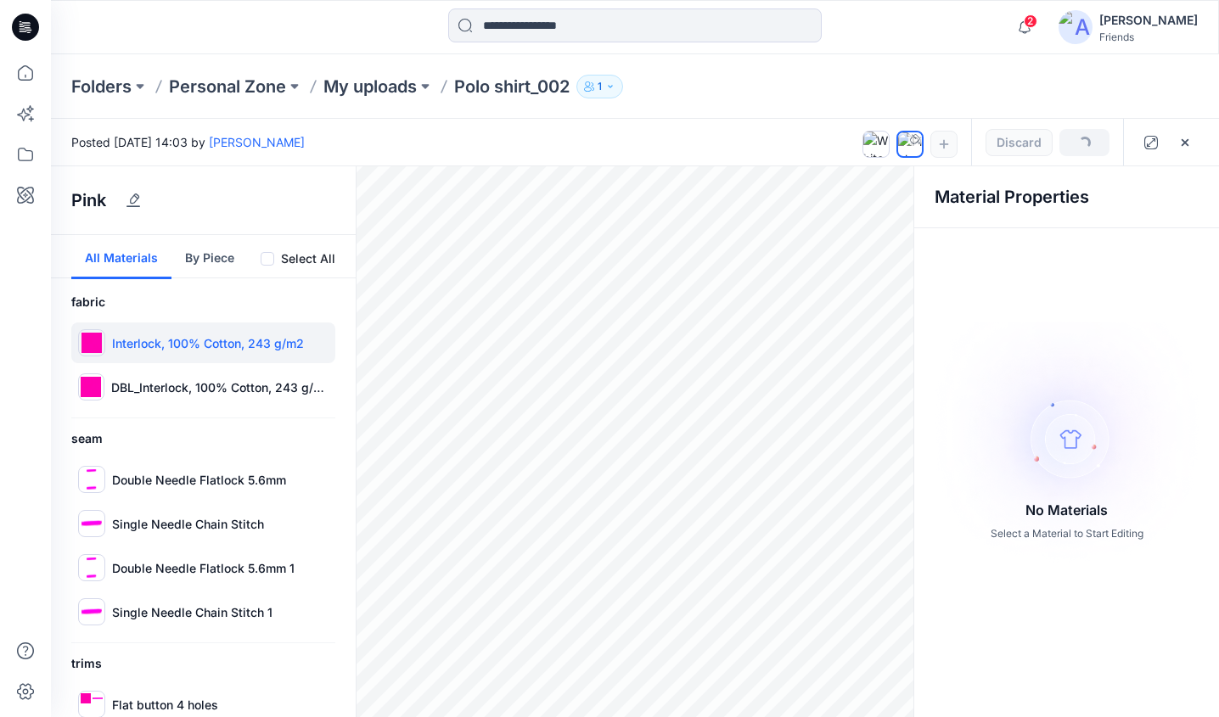
click at [214, 355] on div "Interlock, 100% Cotton, 243 g/m2" at bounding box center [203, 343] width 264 height 41
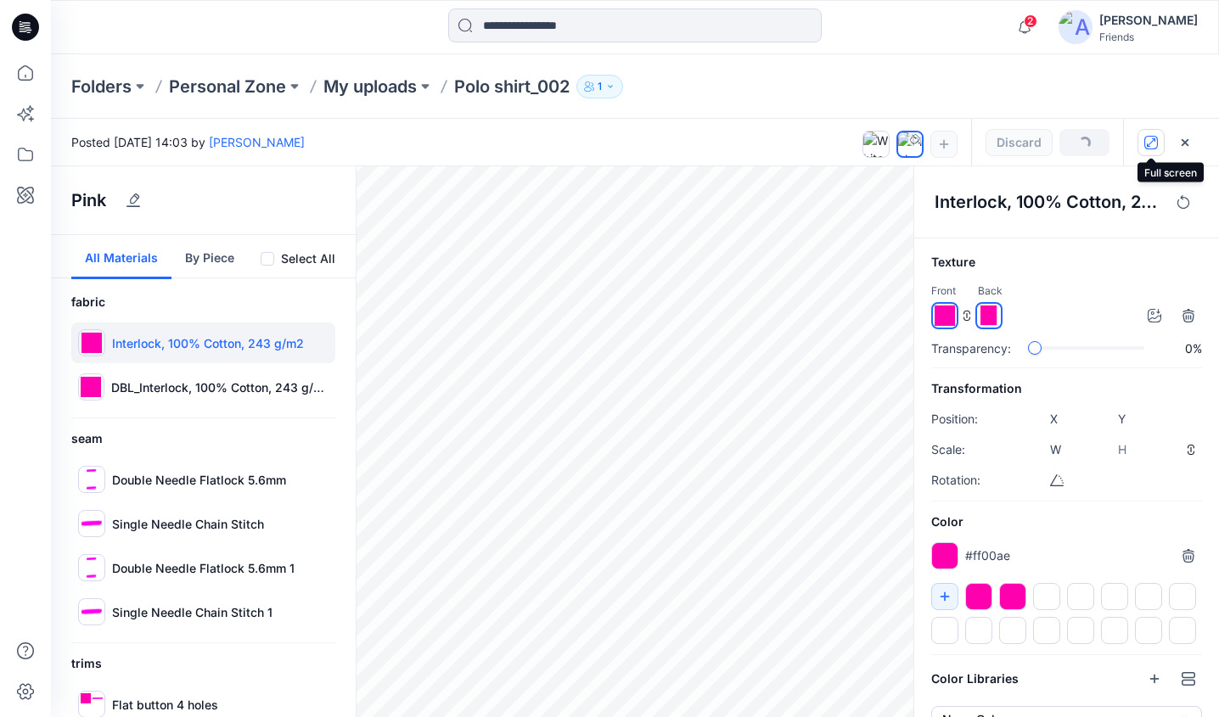
click at [1151, 143] on icon "button" at bounding box center [1151, 143] width 14 height 14
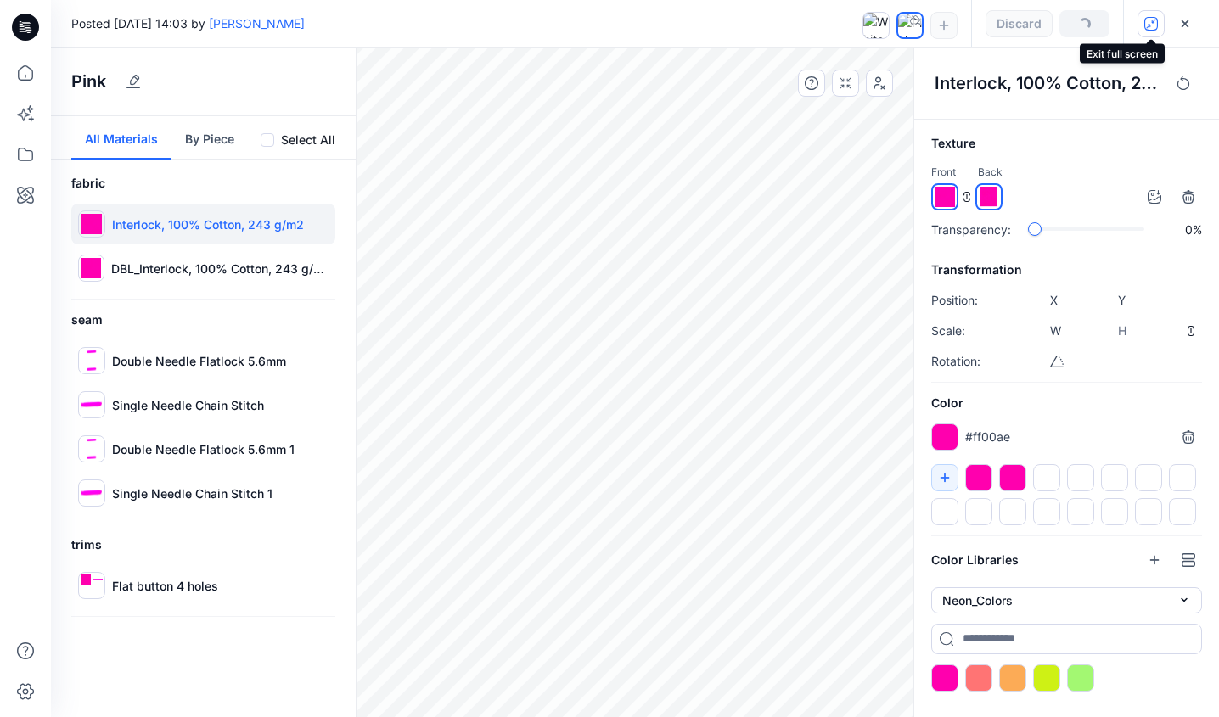
click at [1151, 32] on button "button" at bounding box center [1151, 23] width 27 height 27
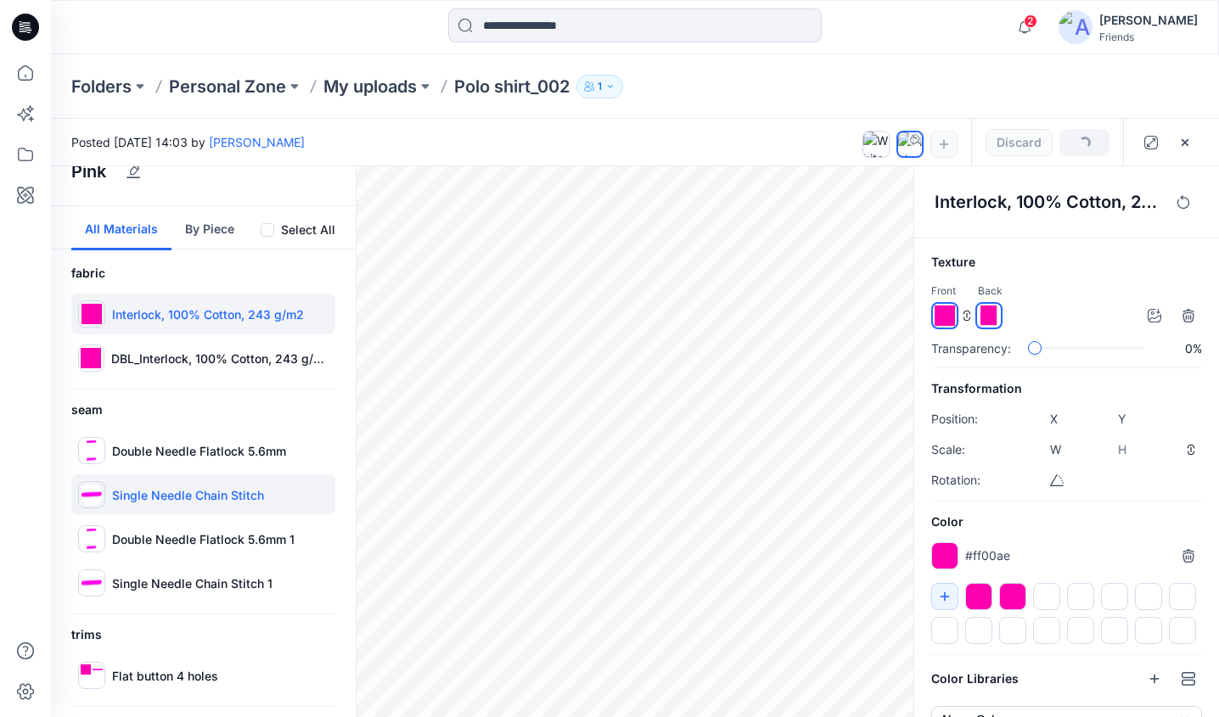
scroll to position [0, 0]
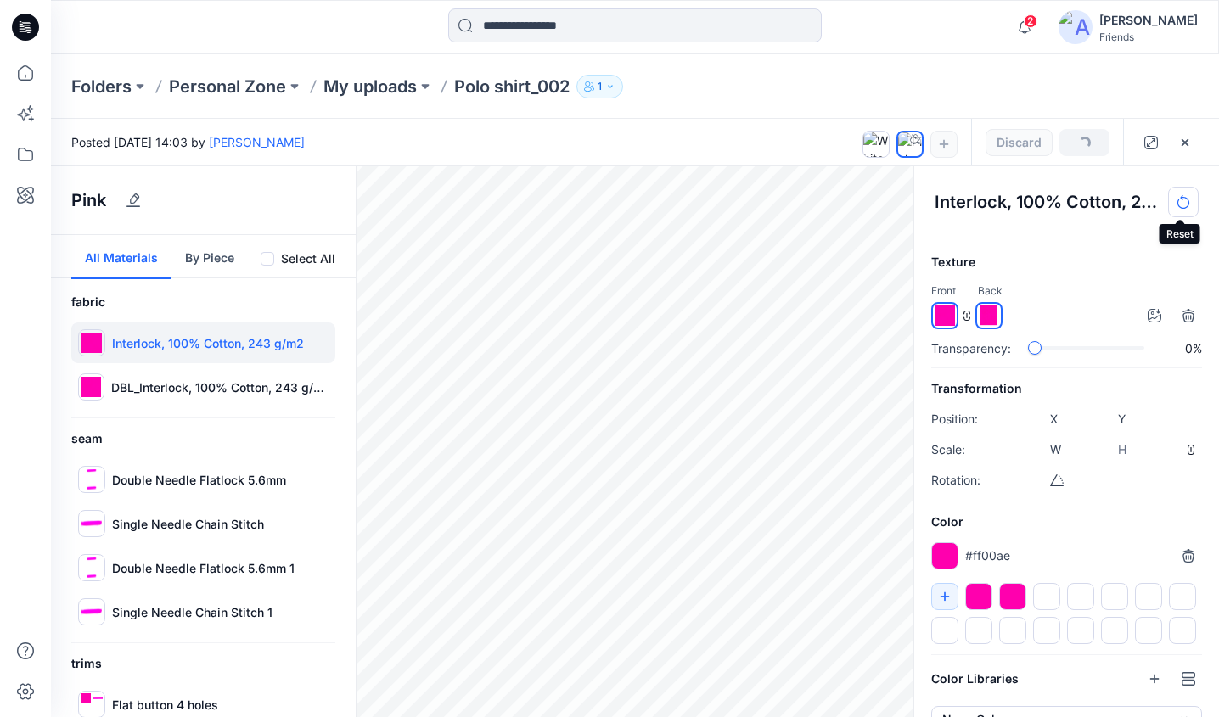
click at [1188, 193] on button "button" at bounding box center [1183, 202] width 31 height 31
click at [942, 313] on img at bounding box center [945, 316] width 20 height 20
click at [976, 590] on div at bounding box center [978, 596] width 27 height 27
click at [1189, 152] on button "button" at bounding box center [1185, 142] width 27 height 27
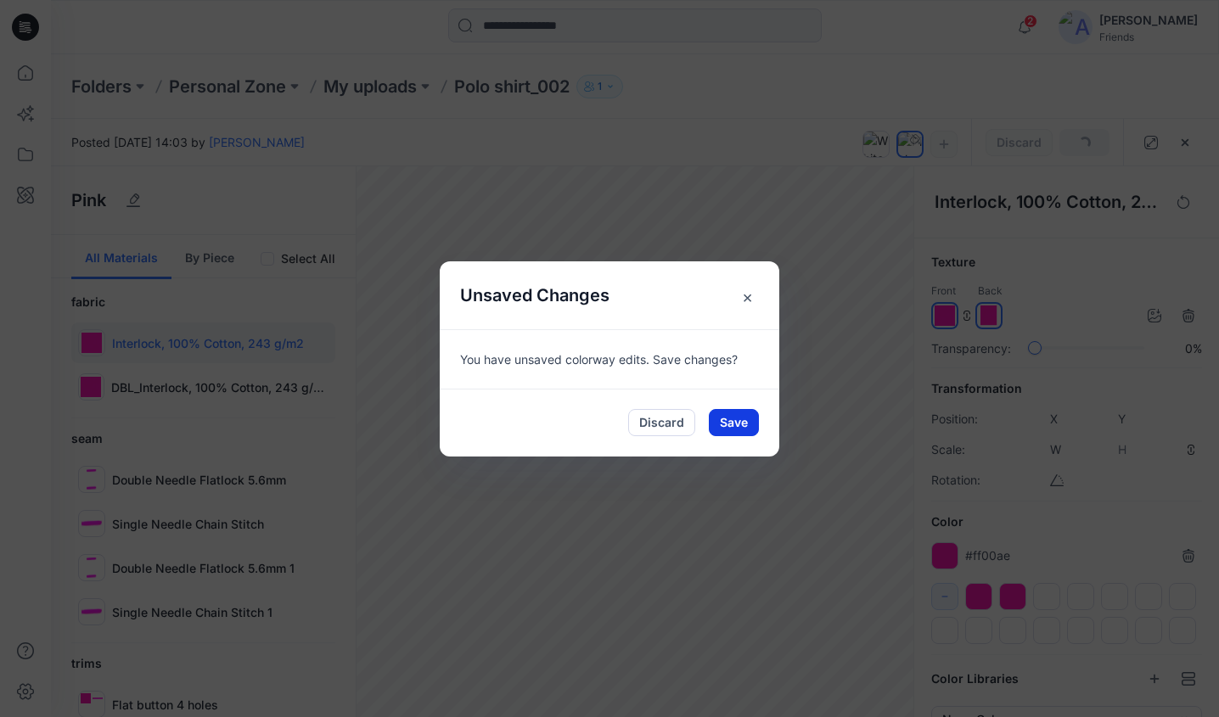
click at [728, 424] on button "Save" at bounding box center [734, 422] width 50 height 27
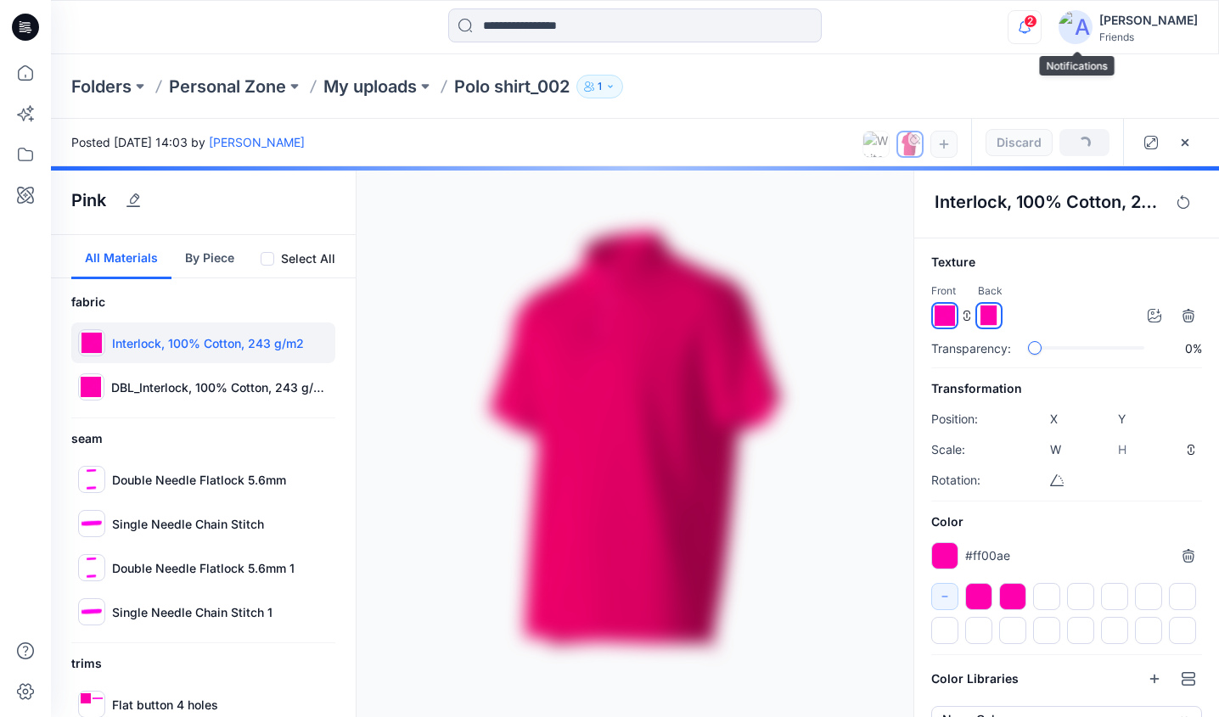
click at [1041, 11] on icon "button" at bounding box center [1025, 27] width 32 height 34
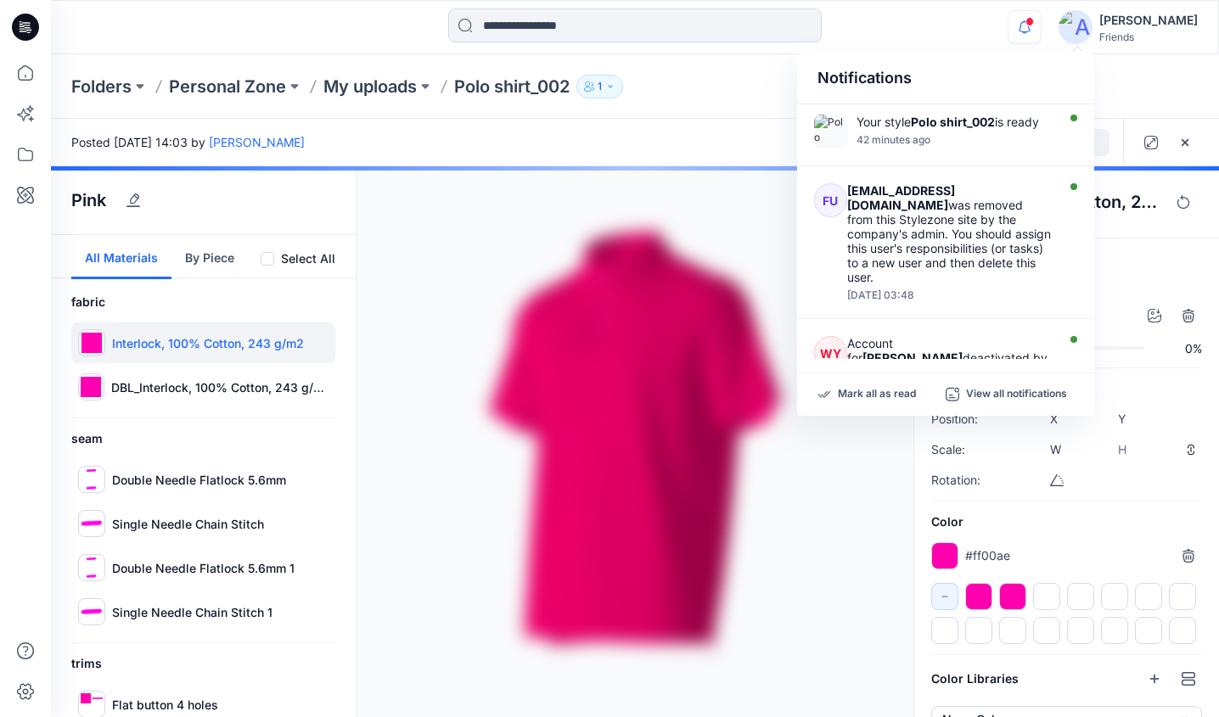
click at [1041, 82] on div "Notifications" at bounding box center [945, 79] width 297 height 52
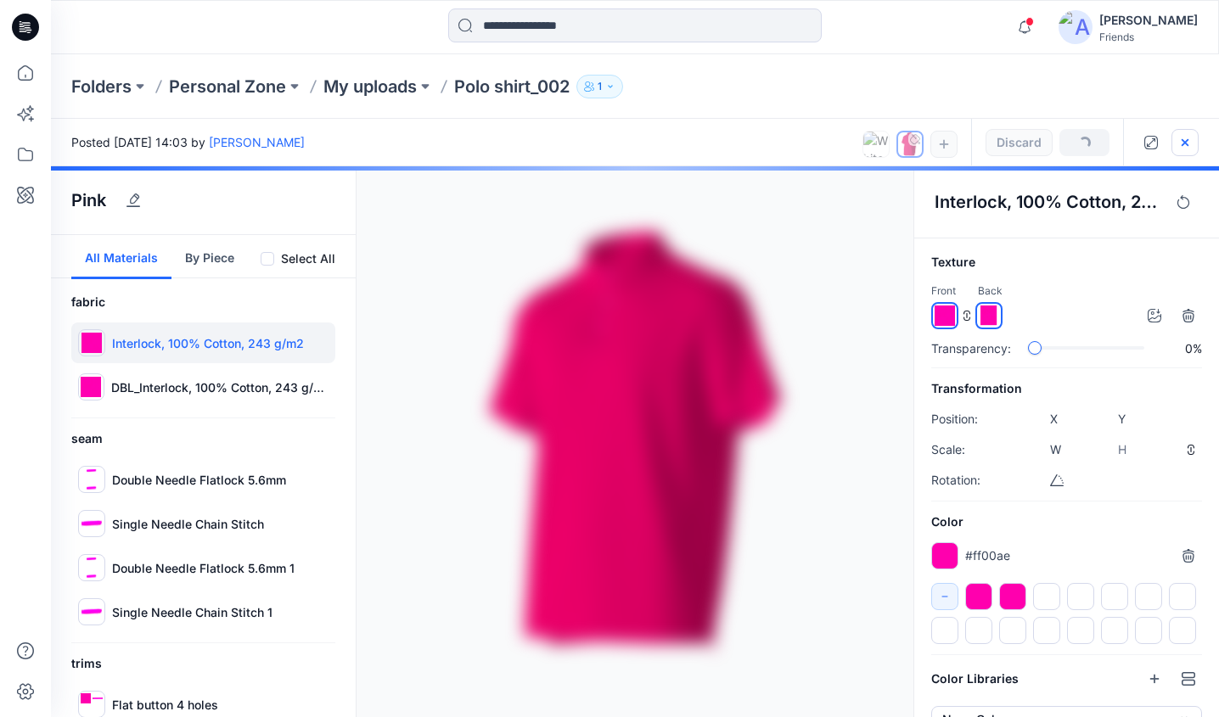
click at [1186, 133] on button "button" at bounding box center [1185, 142] width 27 height 27
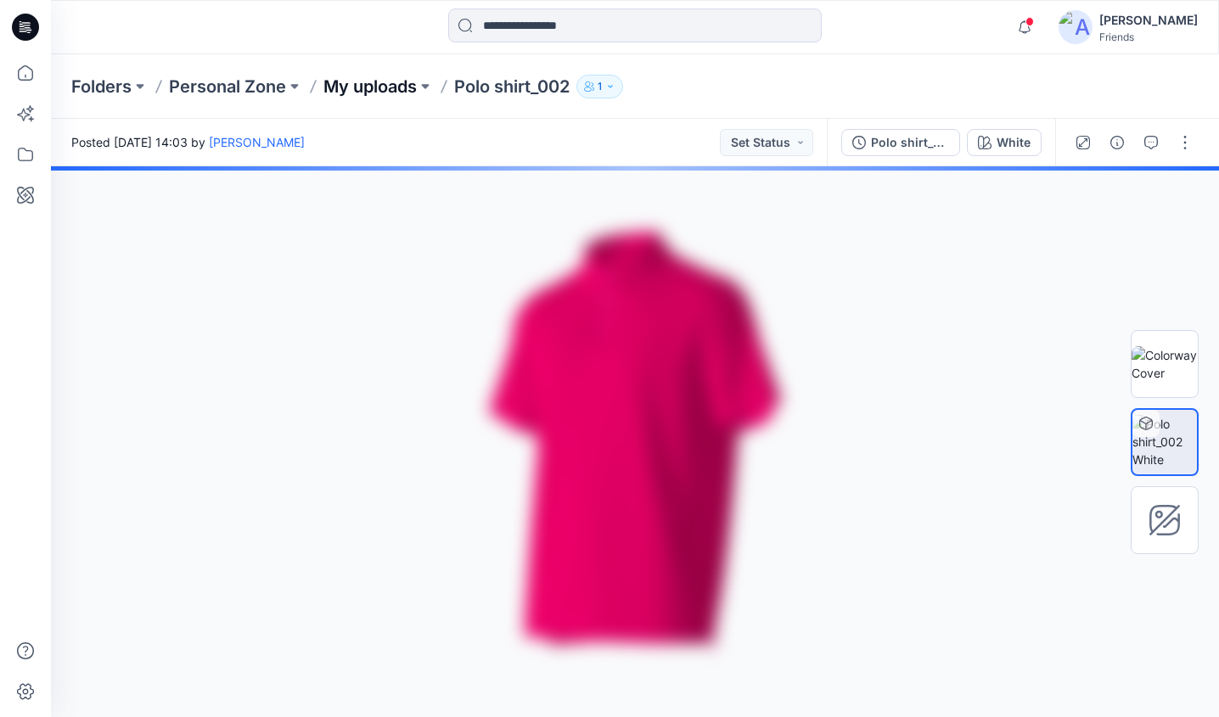
click at [396, 81] on p "My uploads" at bounding box center [369, 87] width 93 height 24
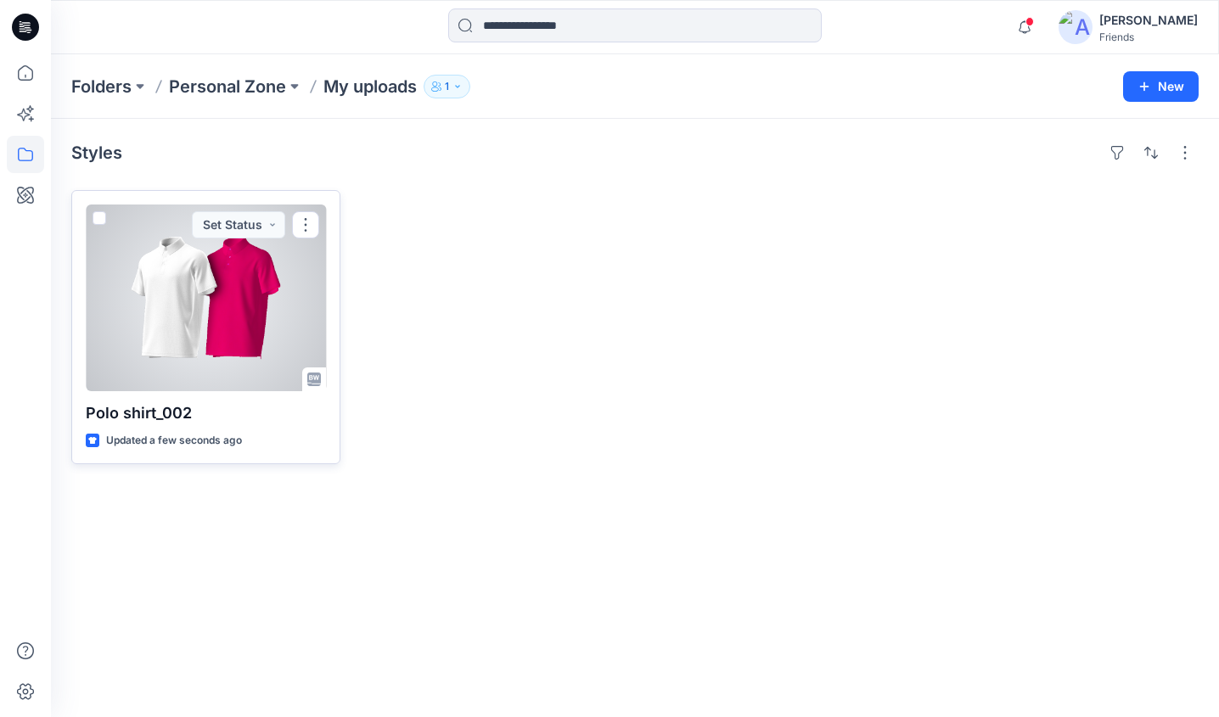
click at [194, 287] on div at bounding box center [206, 298] width 240 height 187
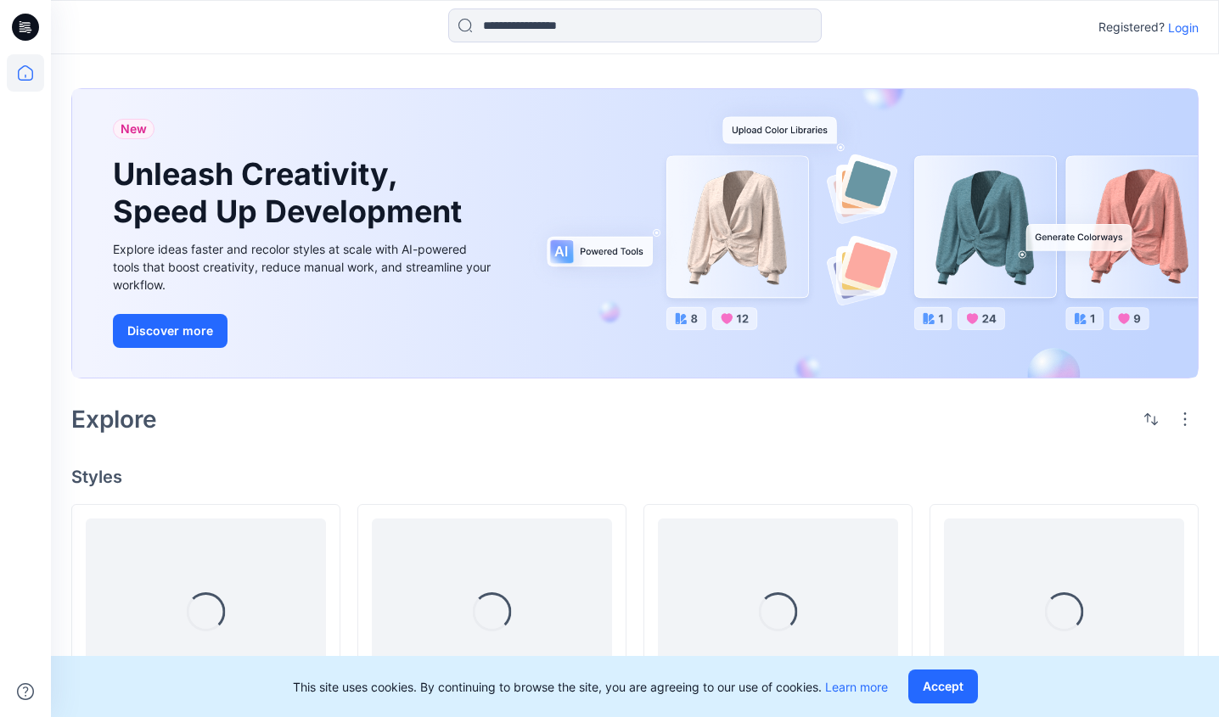
click at [1188, 23] on p "Login" at bounding box center [1183, 28] width 31 height 18
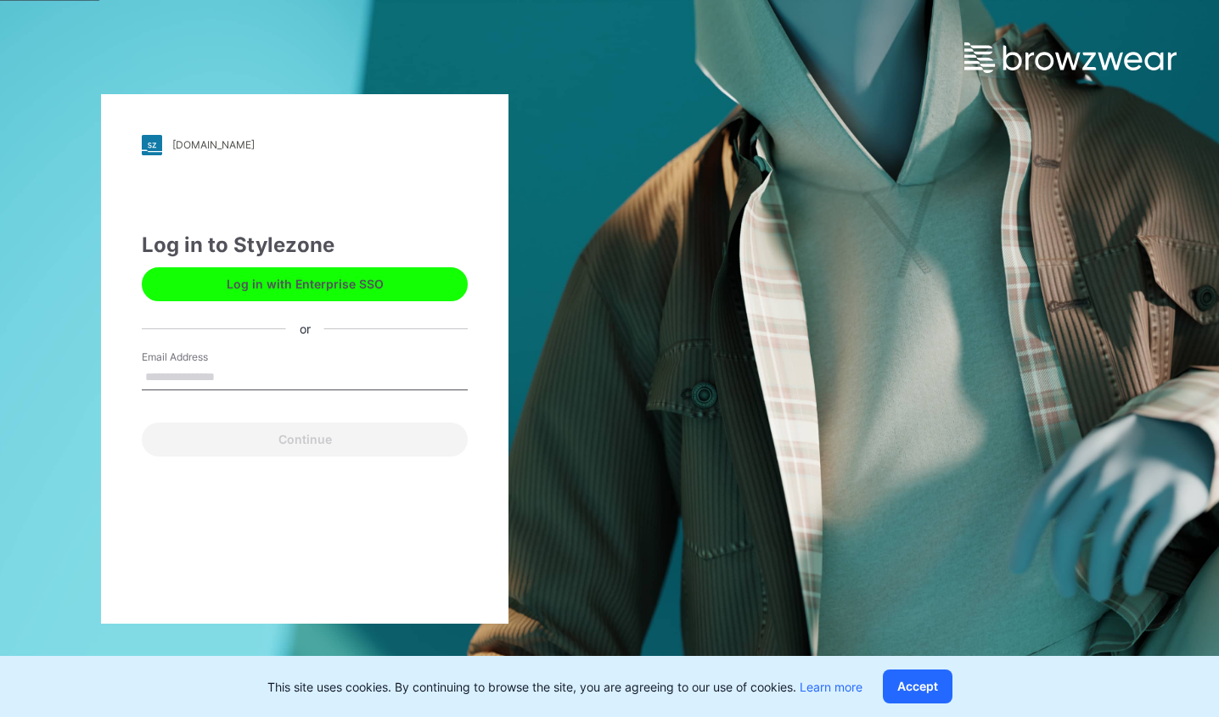
click at [376, 292] on button "Log in with Enterprise SSO" at bounding box center [305, 284] width 326 height 34
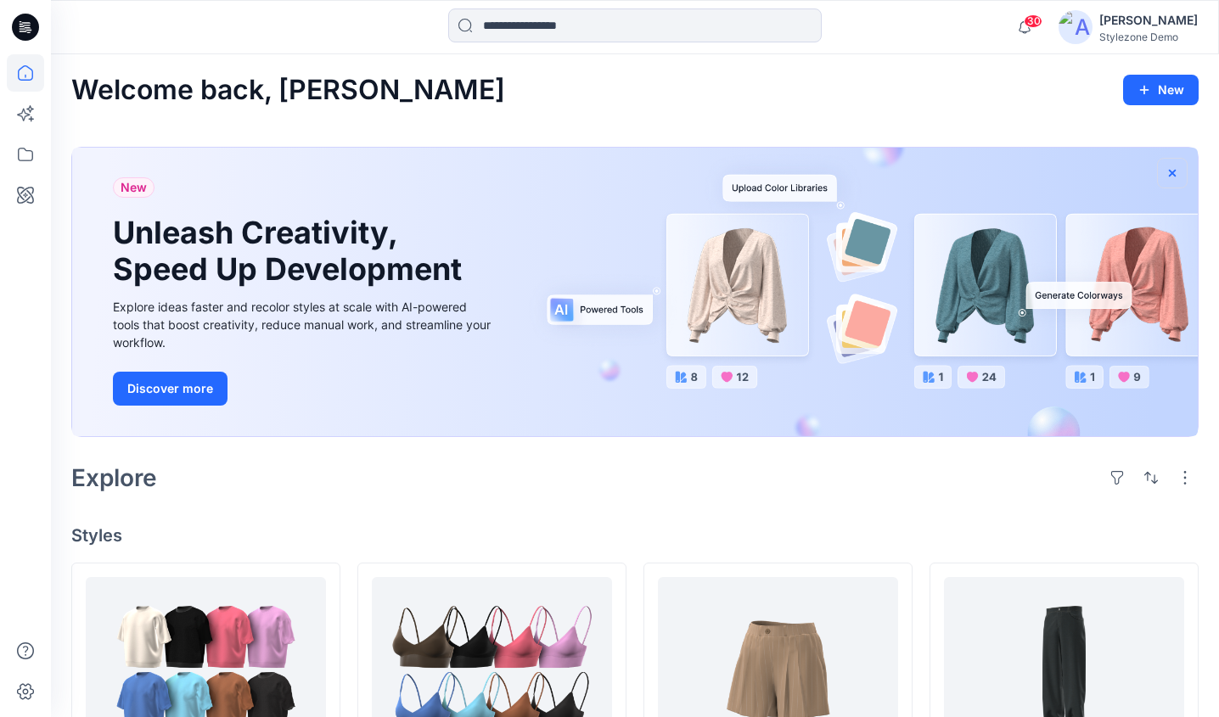
click at [1170, 171] on icon "button" at bounding box center [1173, 173] width 14 height 14
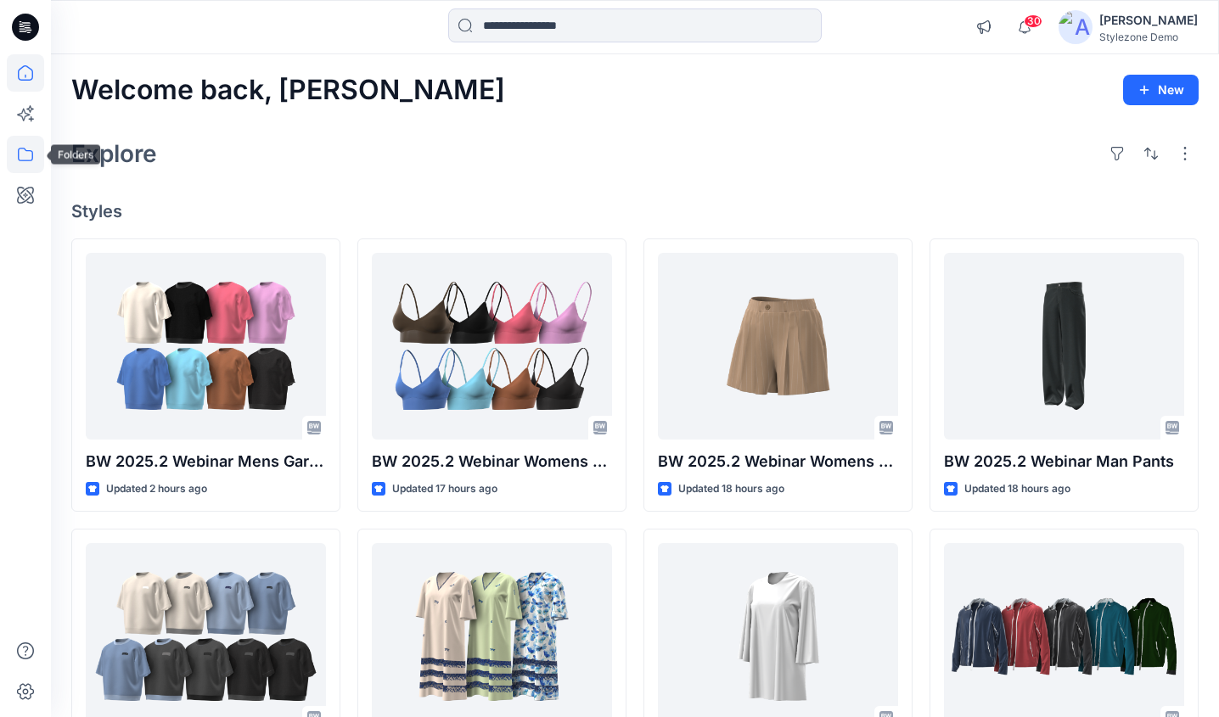
click at [25, 151] on icon at bounding box center [25, 154] width 37 height 37
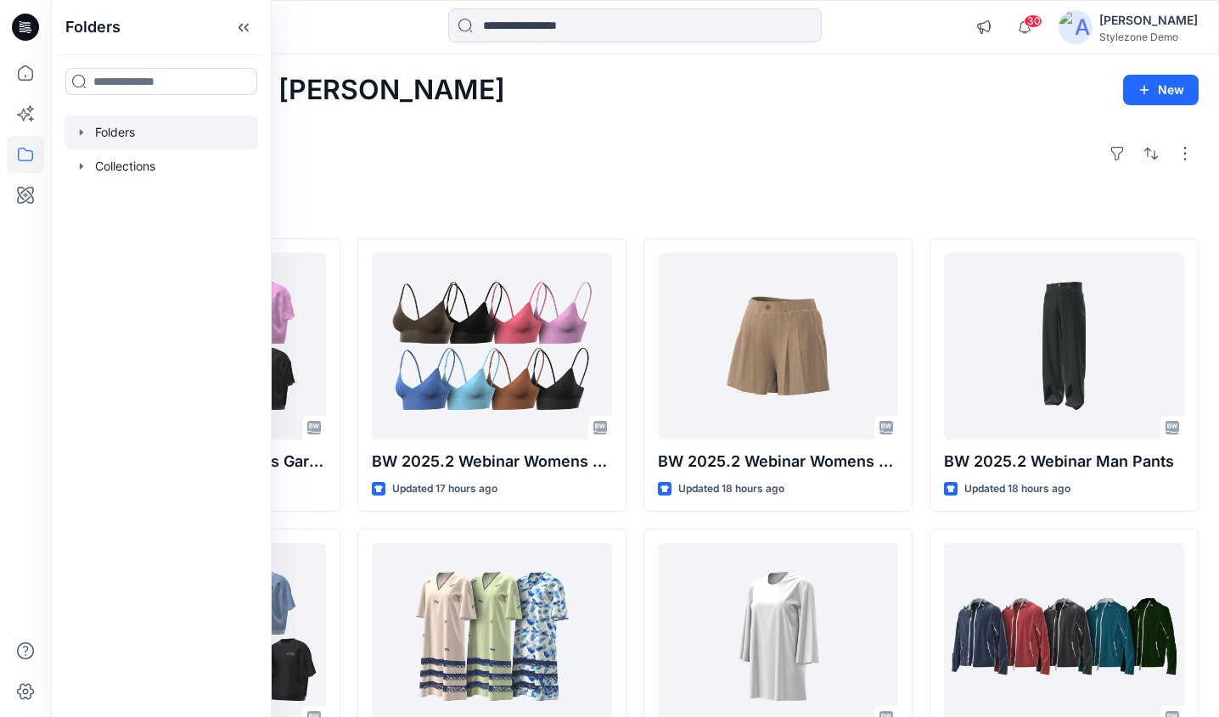
click at [111, 133] on div at bounding box center [162, 132] width 194 height 34
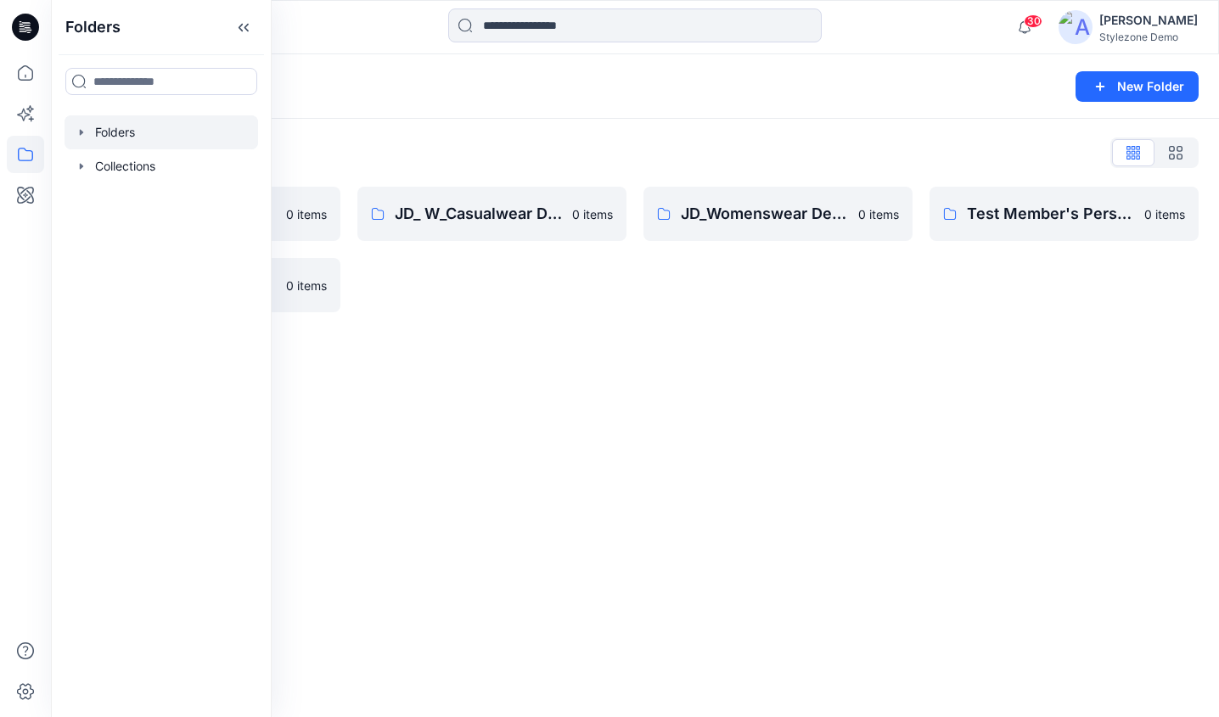
click at [610, 106] on div "Folders New Folder" at bounding box center [635, 86] width 1168 height 65
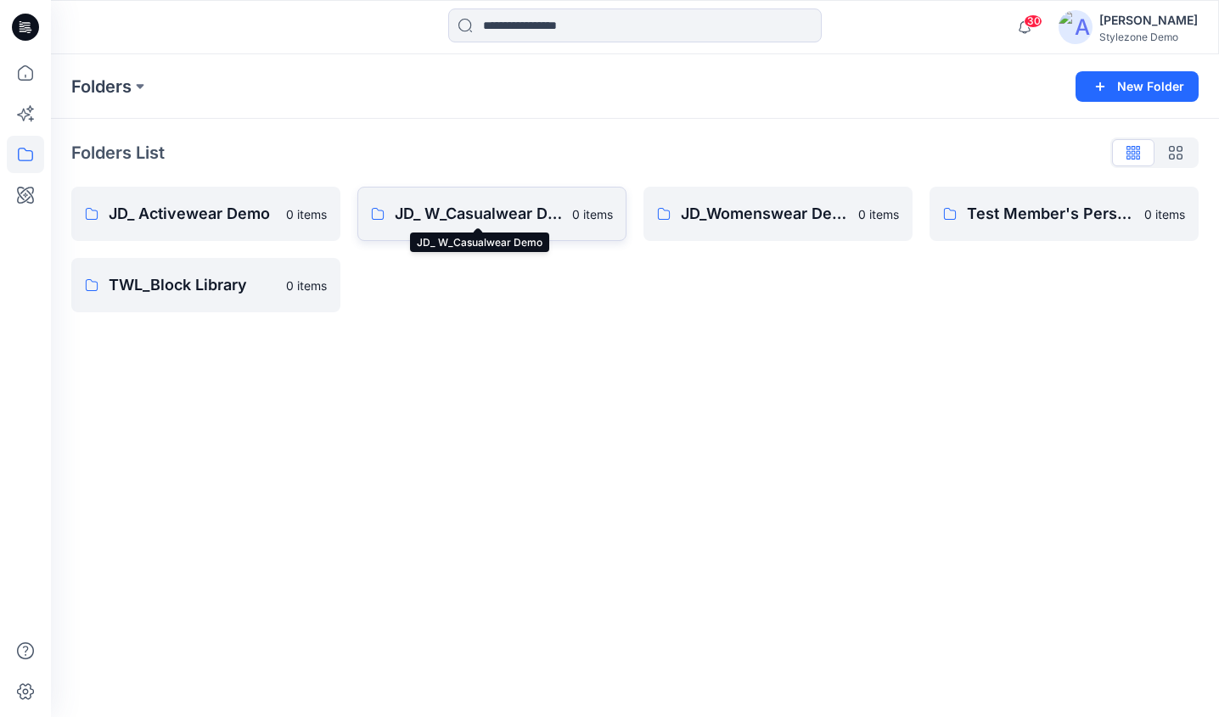
click at [536, 213] on p "JD_ W_Casualwear Demo" at bounding box center [478, 214] width 167 height 24
click at [143, 295] on p "TWL_Block Library" at bounding box center [192, 285] width 167 height 24
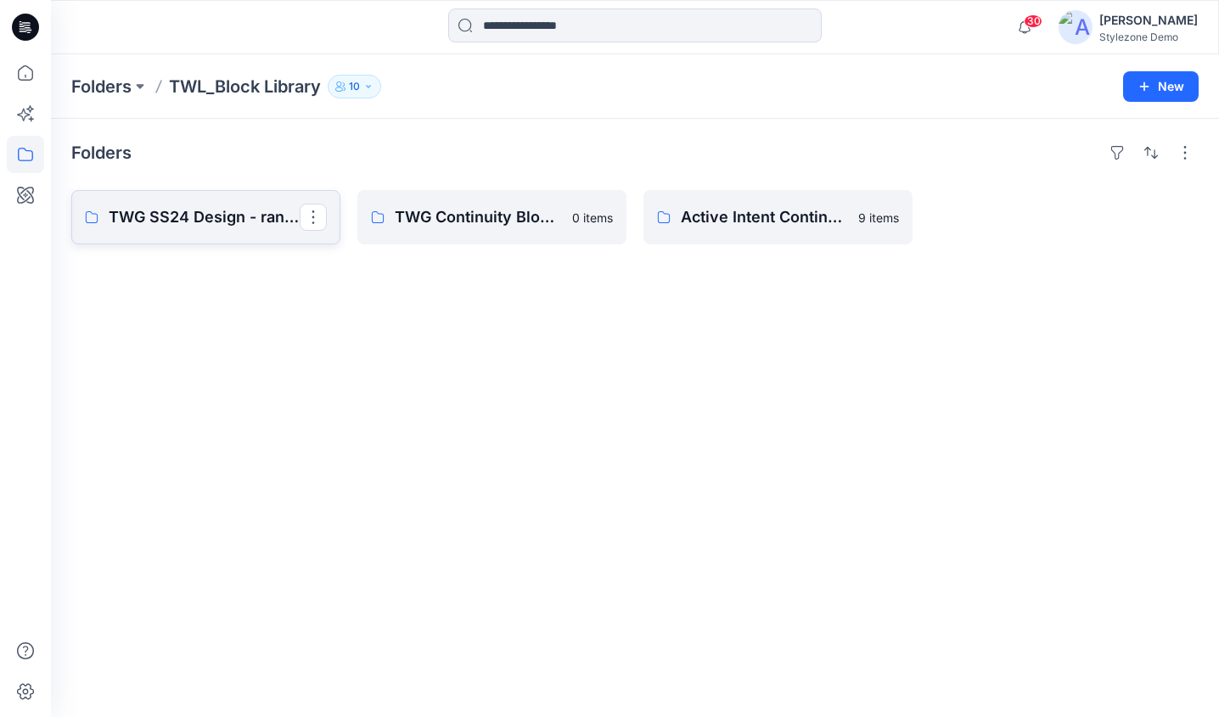
click at [229, 216] on p "TWG SS24 Design - range Build" at bounding box center [204, 217] width 191 height 24
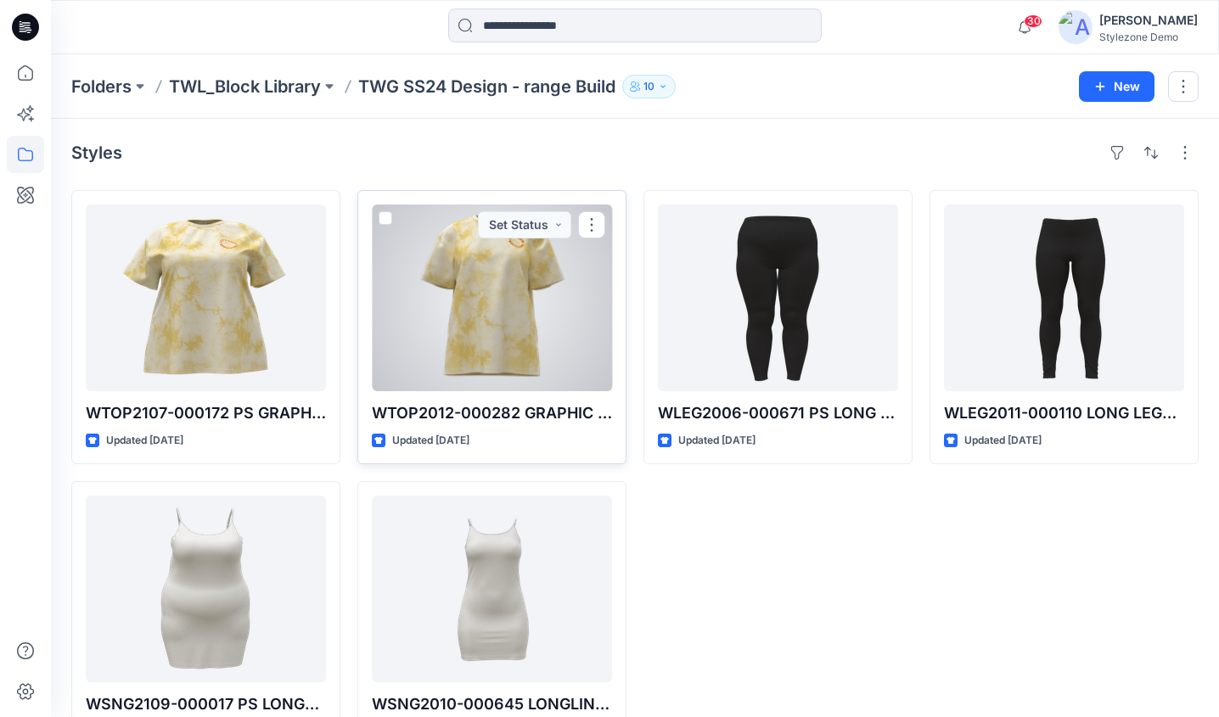
click at [385, 218] on span at bounding box center [386, 218] width 14 height 14
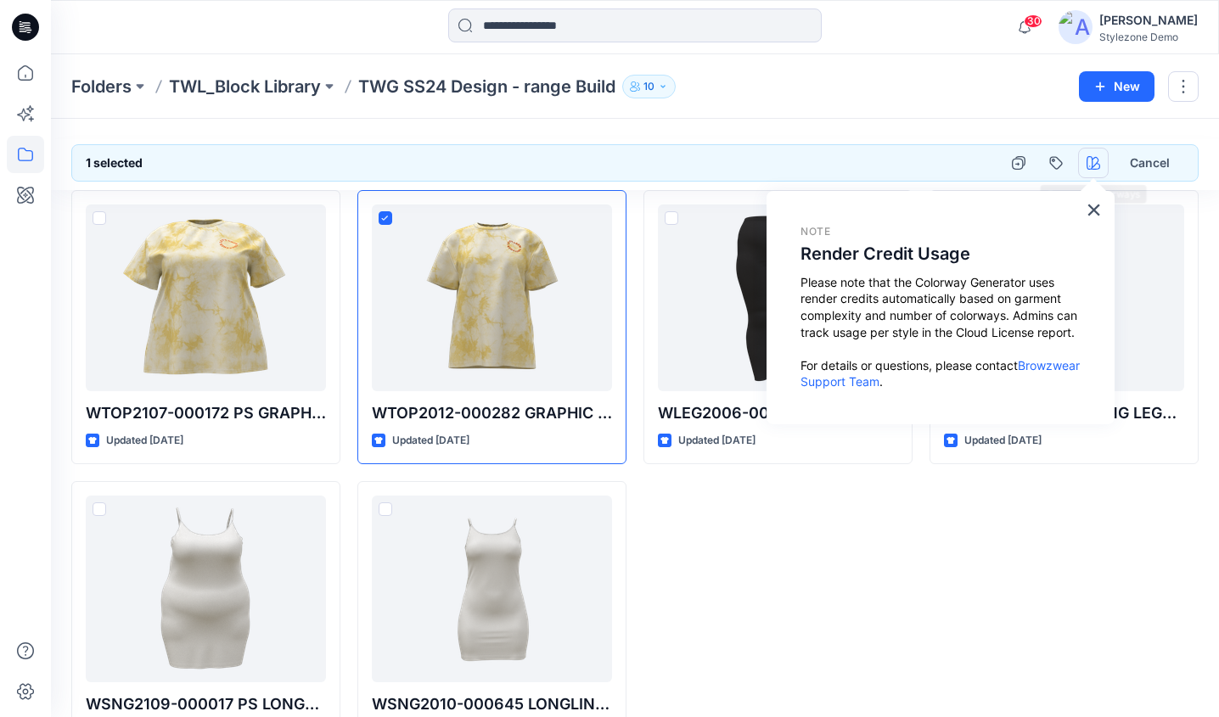
click at [1085, 161] on button "button" at bounding box center [1093, 163] width 31 height 31
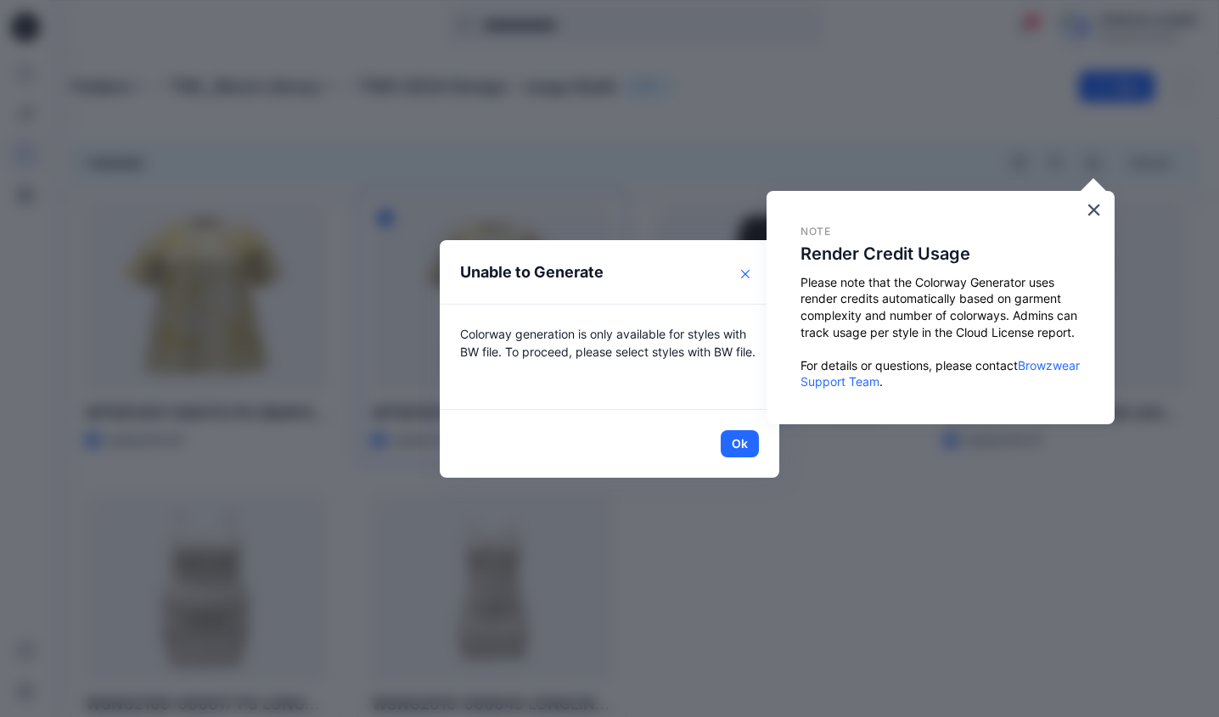
click at [753, 273] on button "Close" at bounding box center [745, 274] width 27 height 27
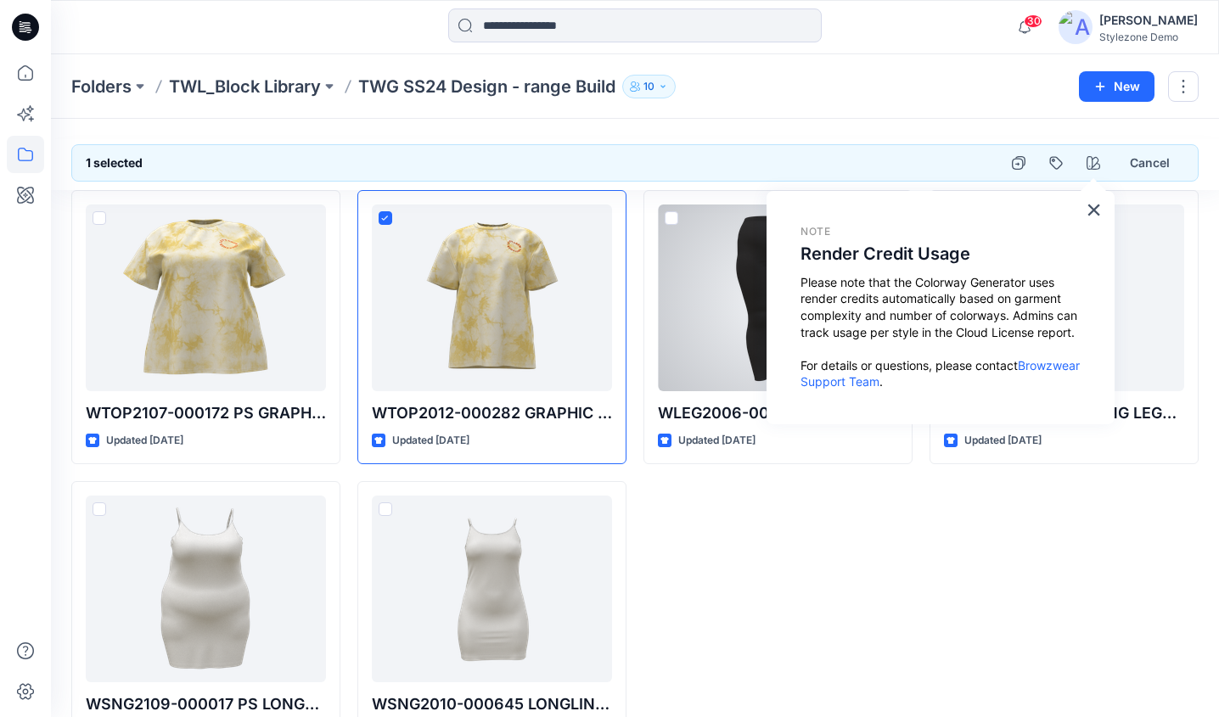
click at [753, 273] on div at bounding box center [778, 298] width 240 height 187
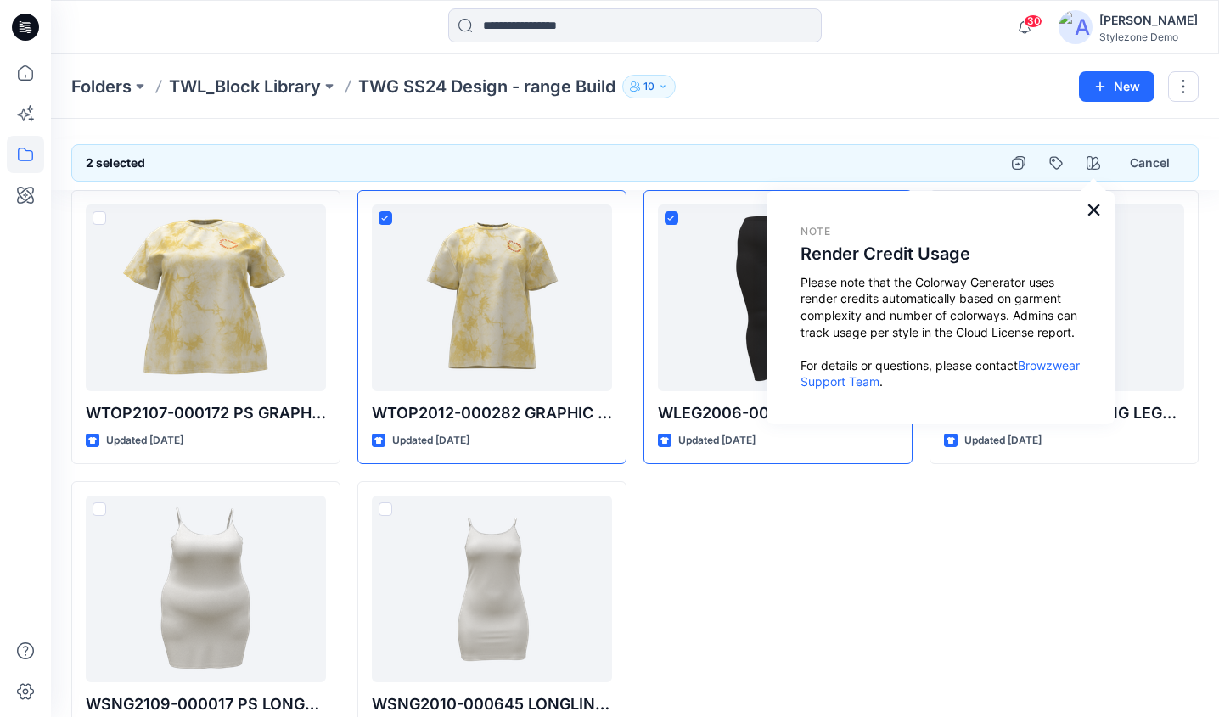
click at [1088, 205] on button "×" at bounding box center [1094, 209] width 16 height 27
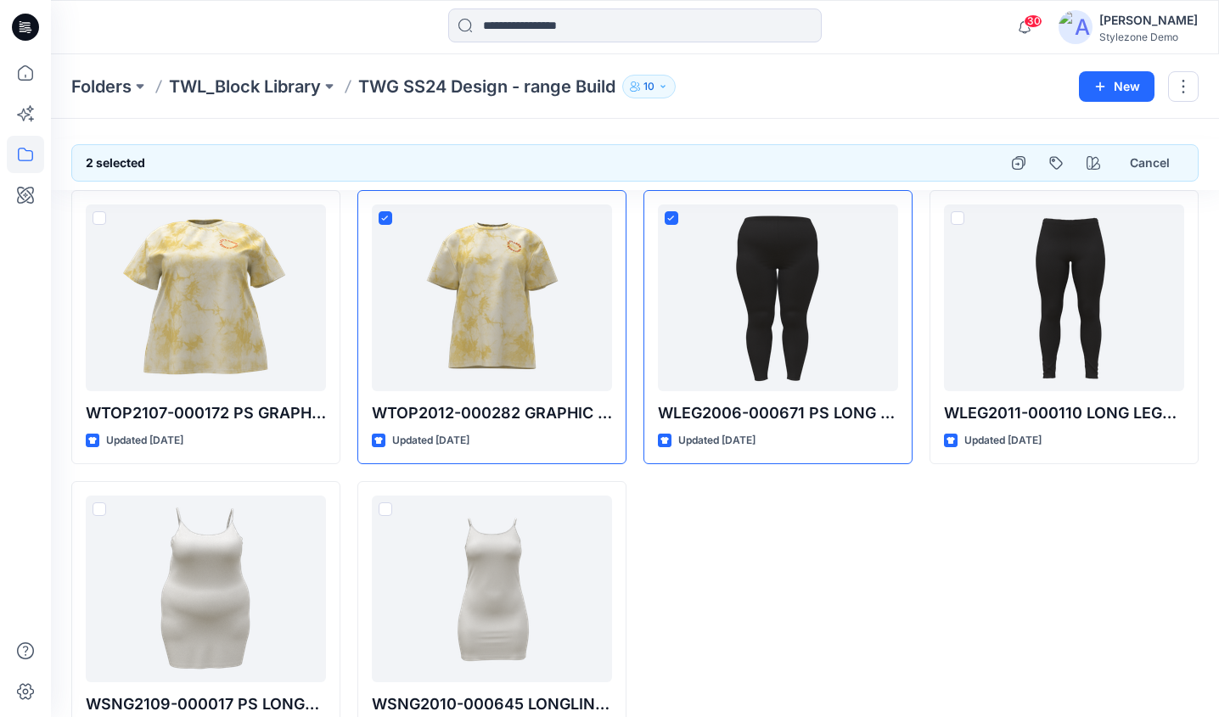
click at [1012, 579] on div "WLEG2011-000110 LONG LEGGING Updated 3 years ago" at bounding box center [1064, 472] width 269 height 565
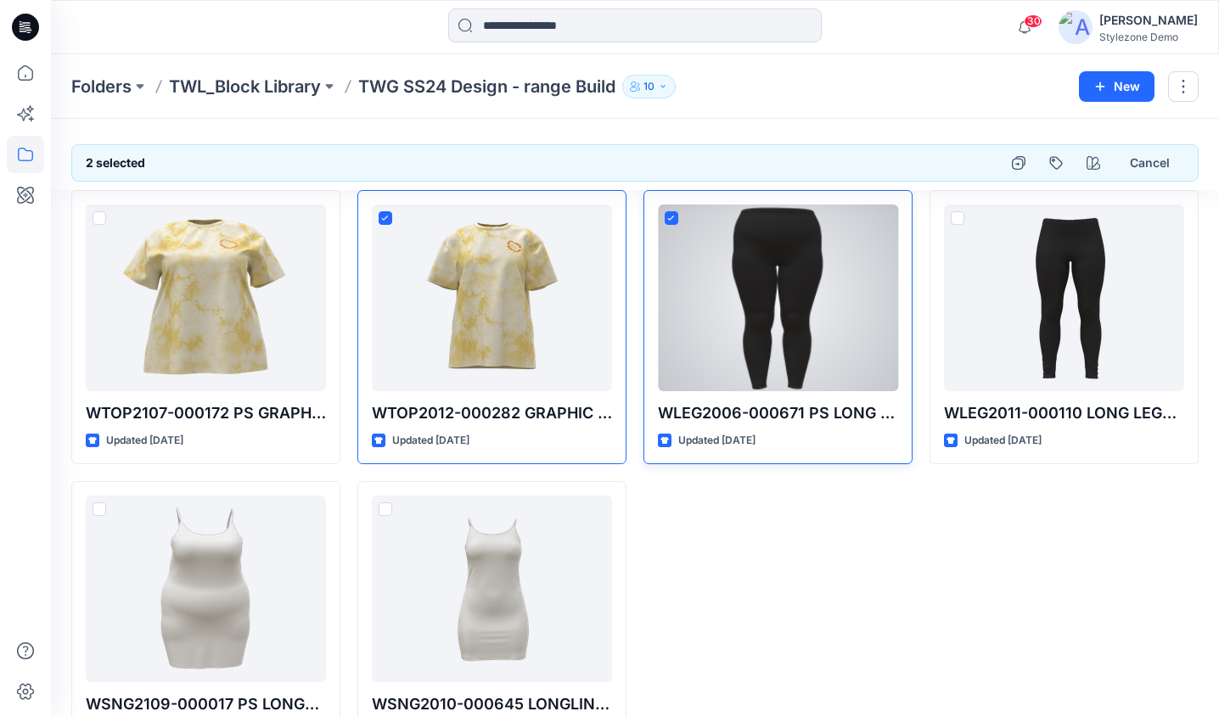
click at [672, 220] on icon at bounding box center [671, 219] width 8 height 6
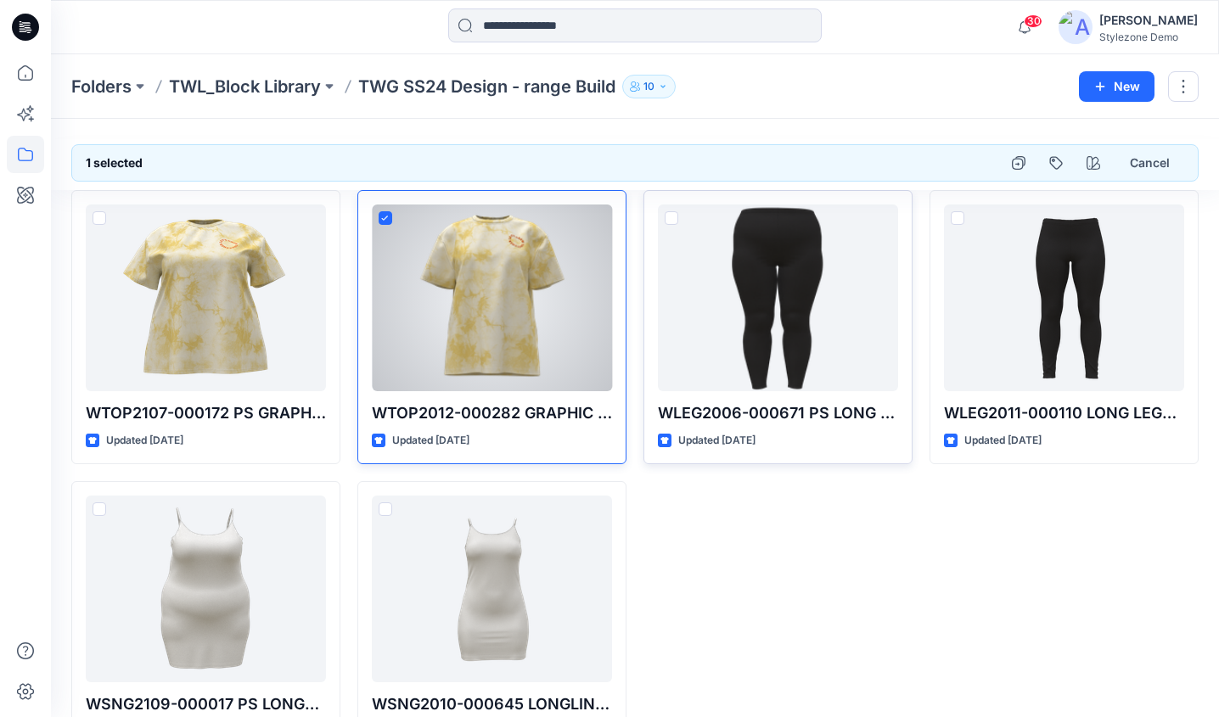
click at [384, 213] on span at bounding box center [386, 218] width 14 height 14
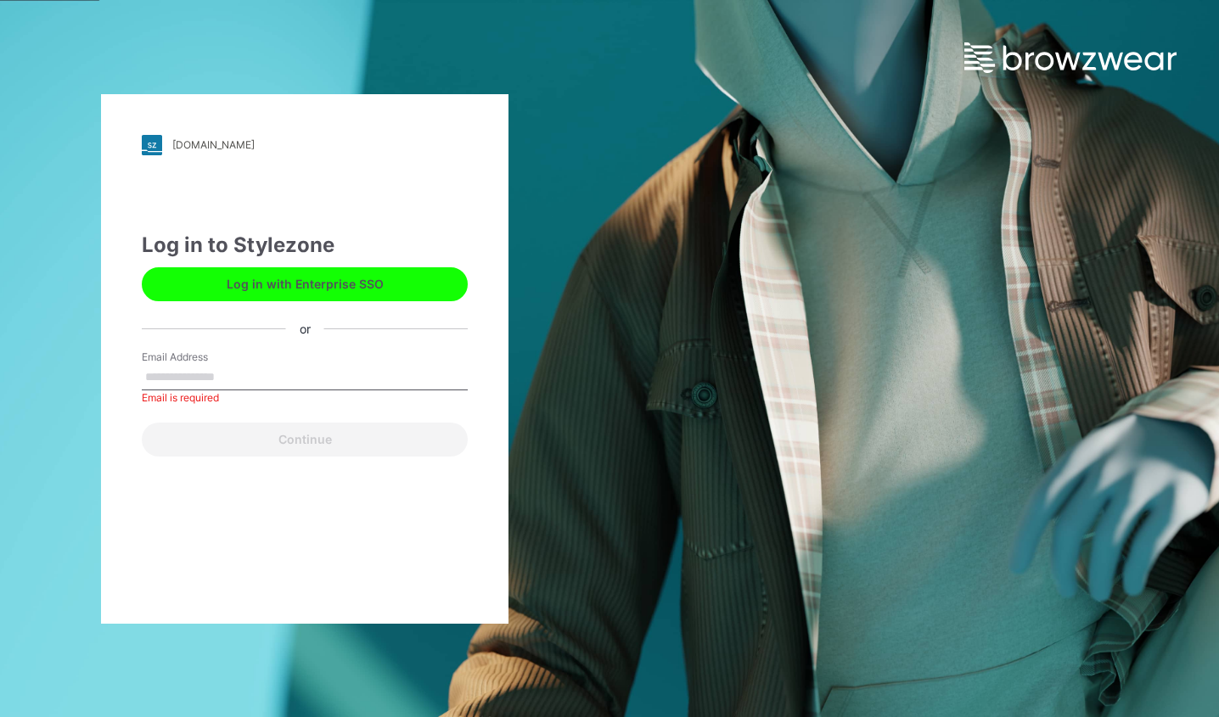
click at [292, 276] on button "Log in with Enterprise SSO" at bounding box center [305, 284] width 326 height 34
